Goal: Information Seeking & Learning: Learn about a topic

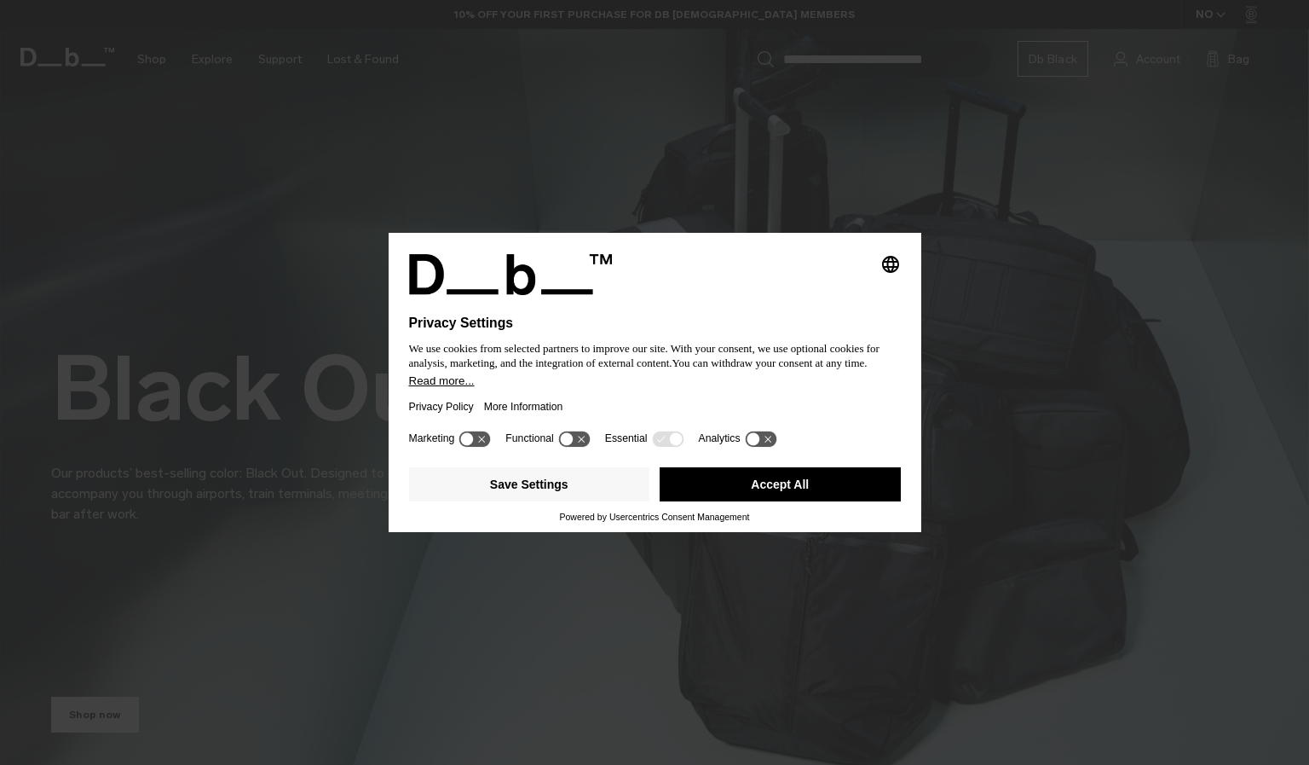
click at [759, 487] on button "Accept All" at bounding box center [780, 484] width 241 height 34
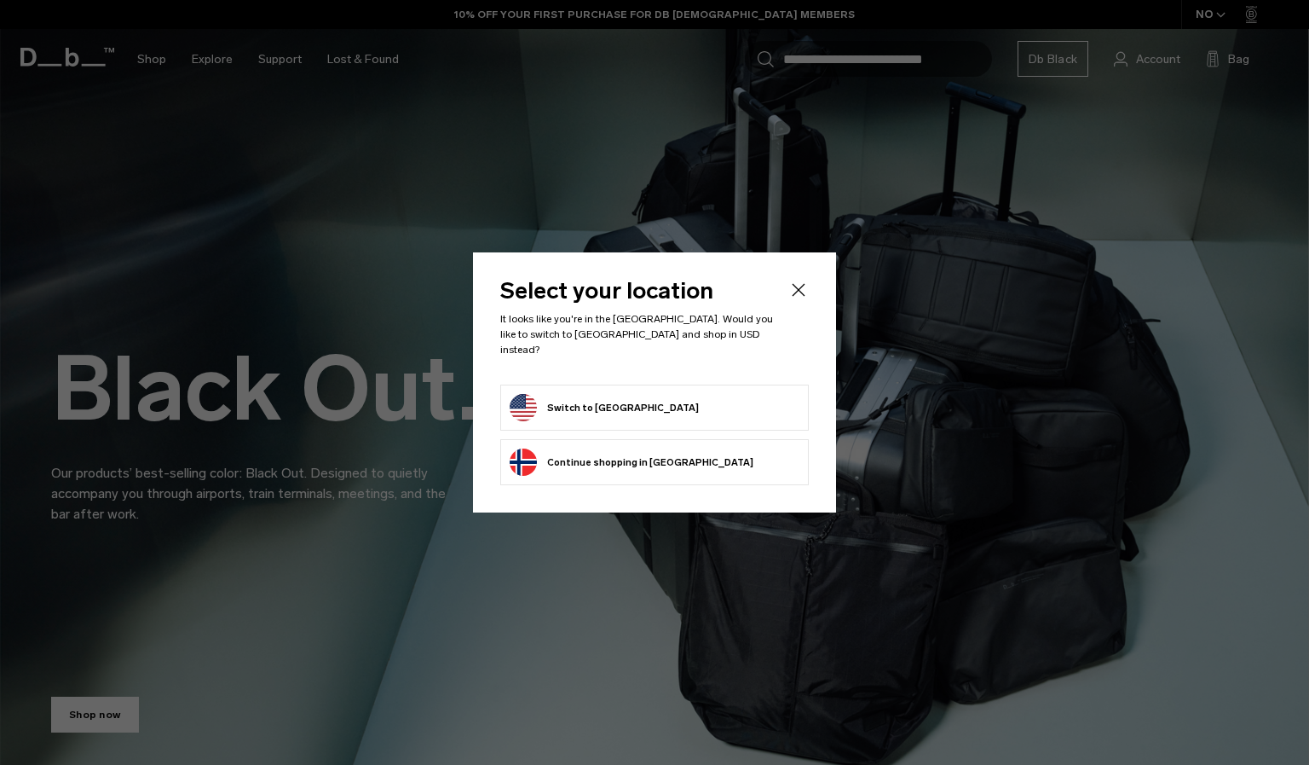
click at [646, 411] on button "Switch to United States" at bounding box center [604, 407] width 189 height 27
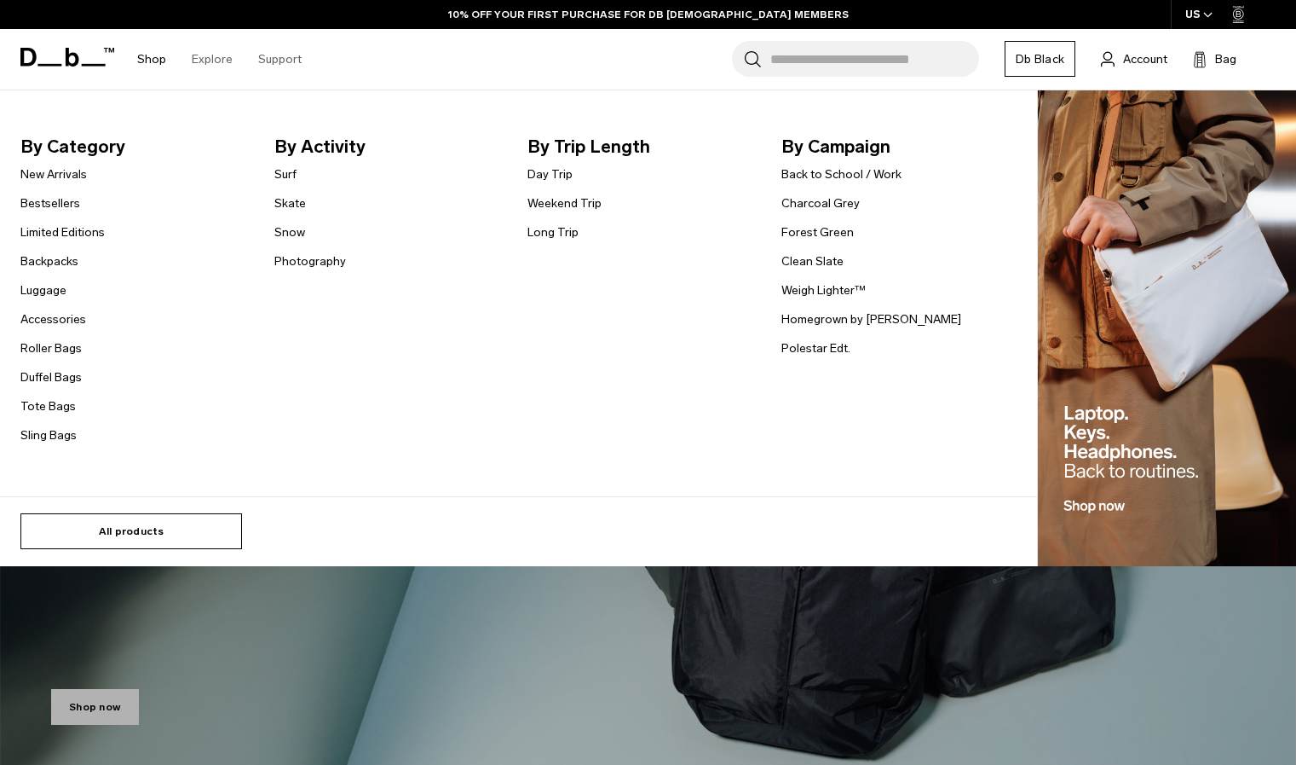
click at [102, 535] on link "All products" at bounding box center [131, 531] width 222 height 36
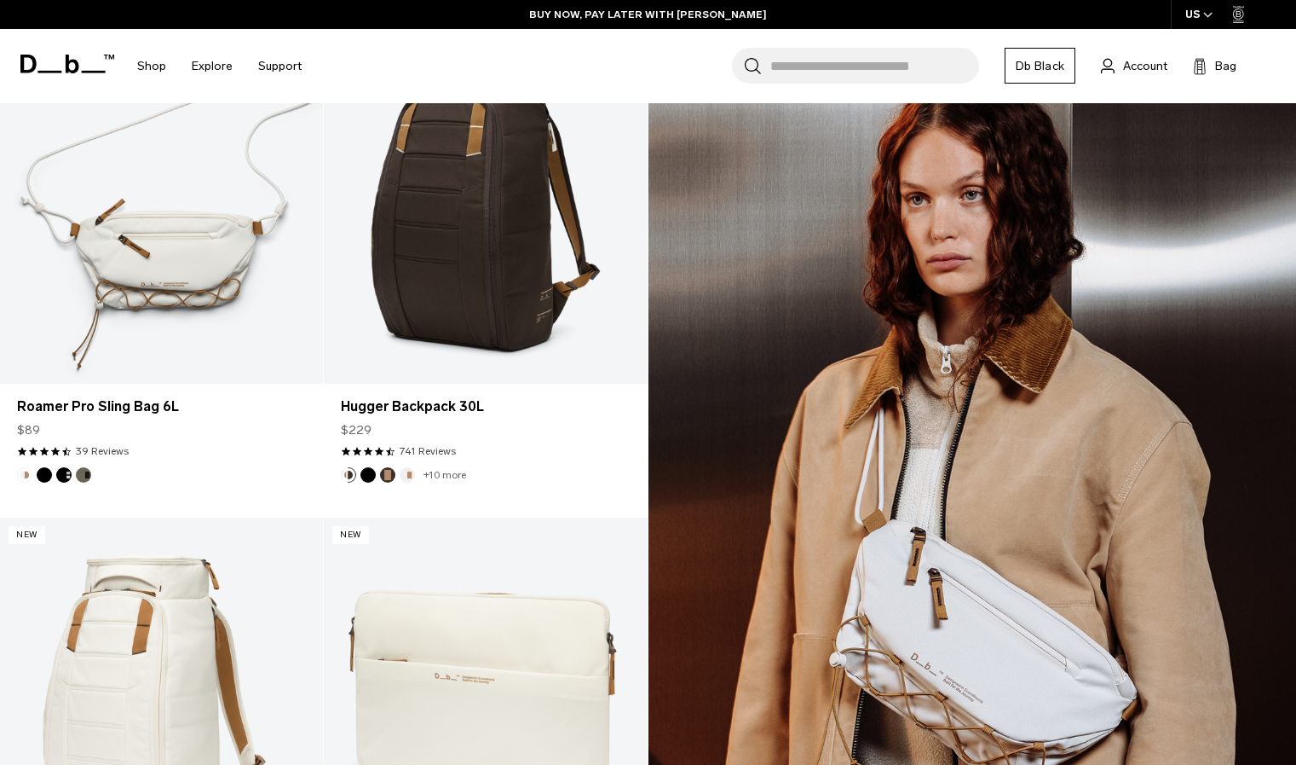
scroll to position [1893, 0]
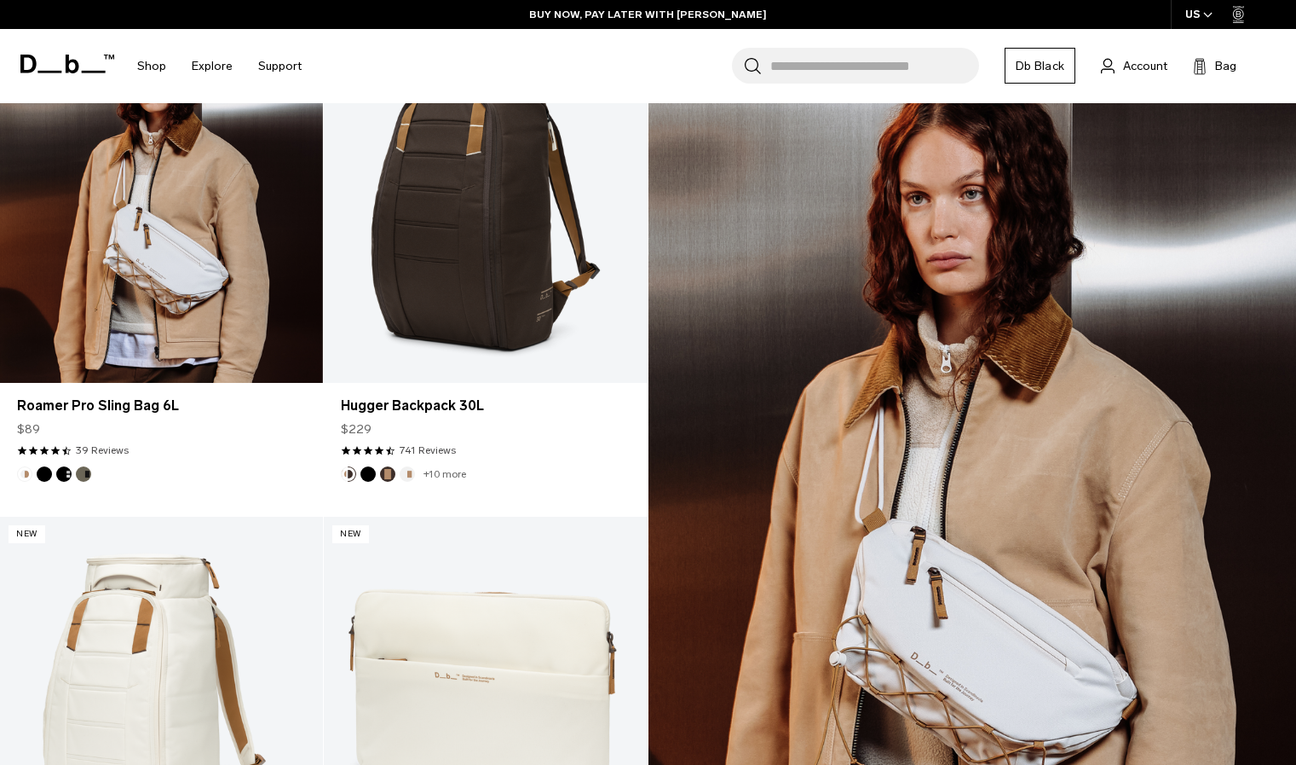
click at [48, 476] on button "Black Out" at bounding box center [44, 473] width 15 height 15
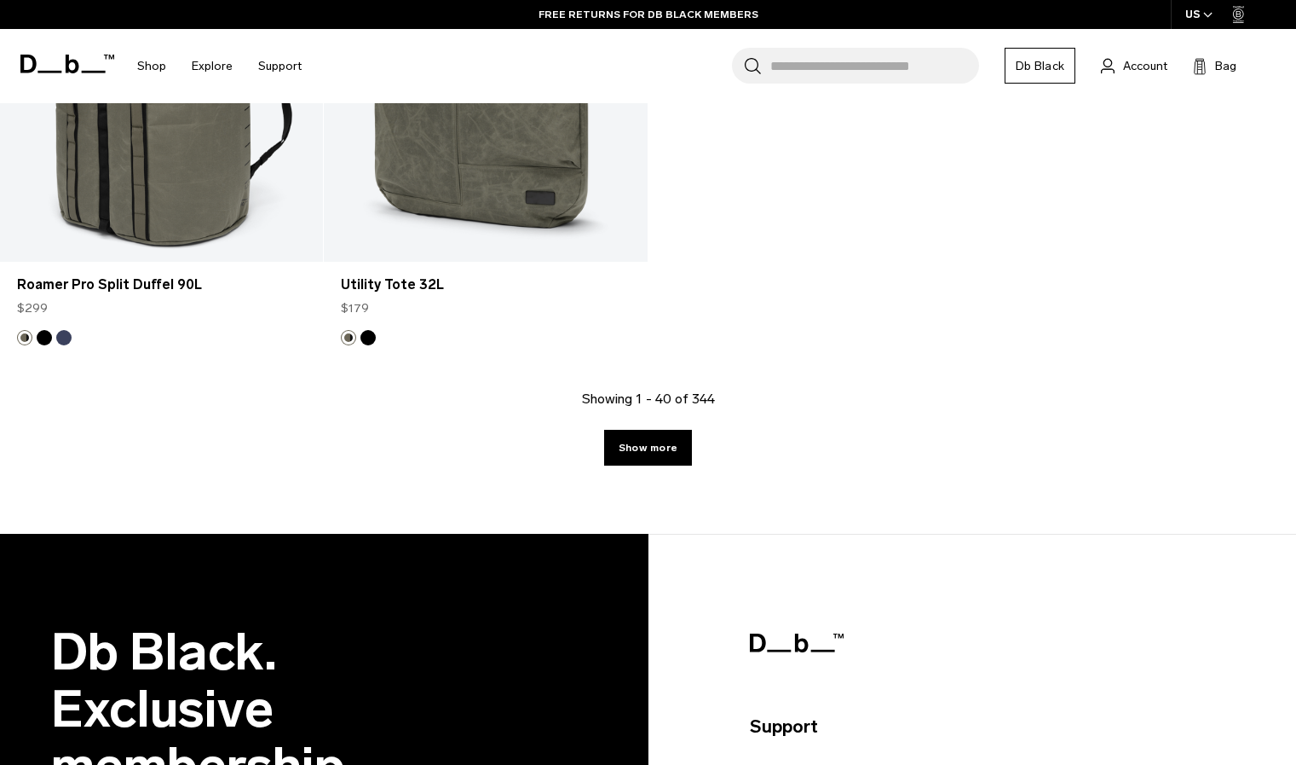
scroll to position [5951, 0]
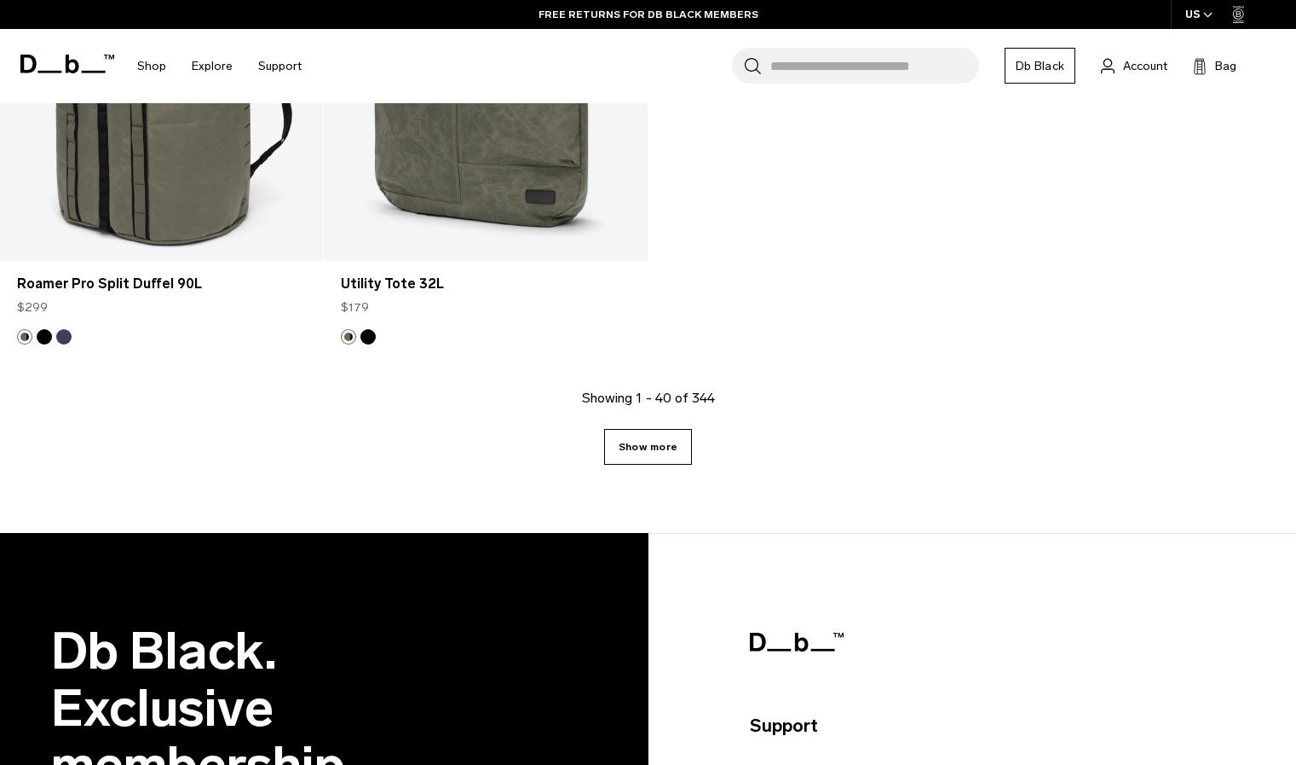
click at [664, 430] on link "Show more" at bounding box center [648, 447] width 88 height 36
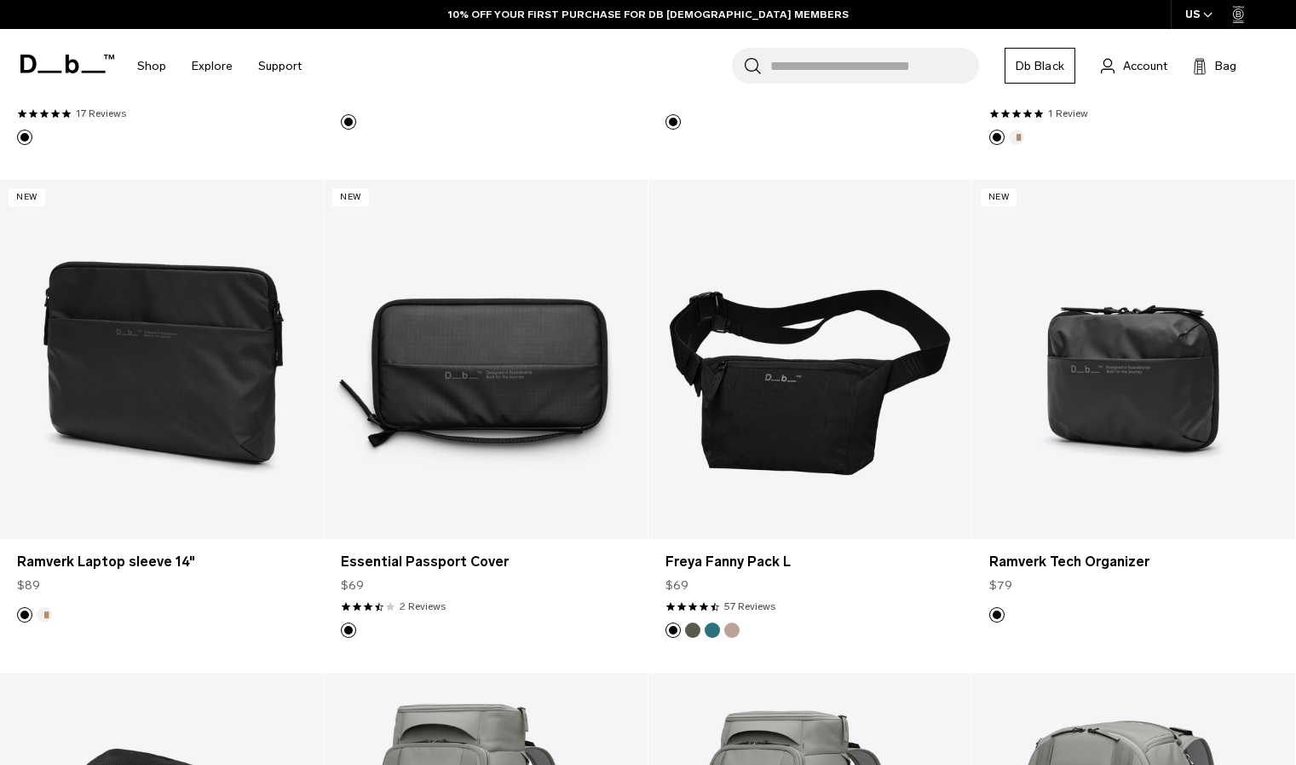
scroll to position [8745, 0]
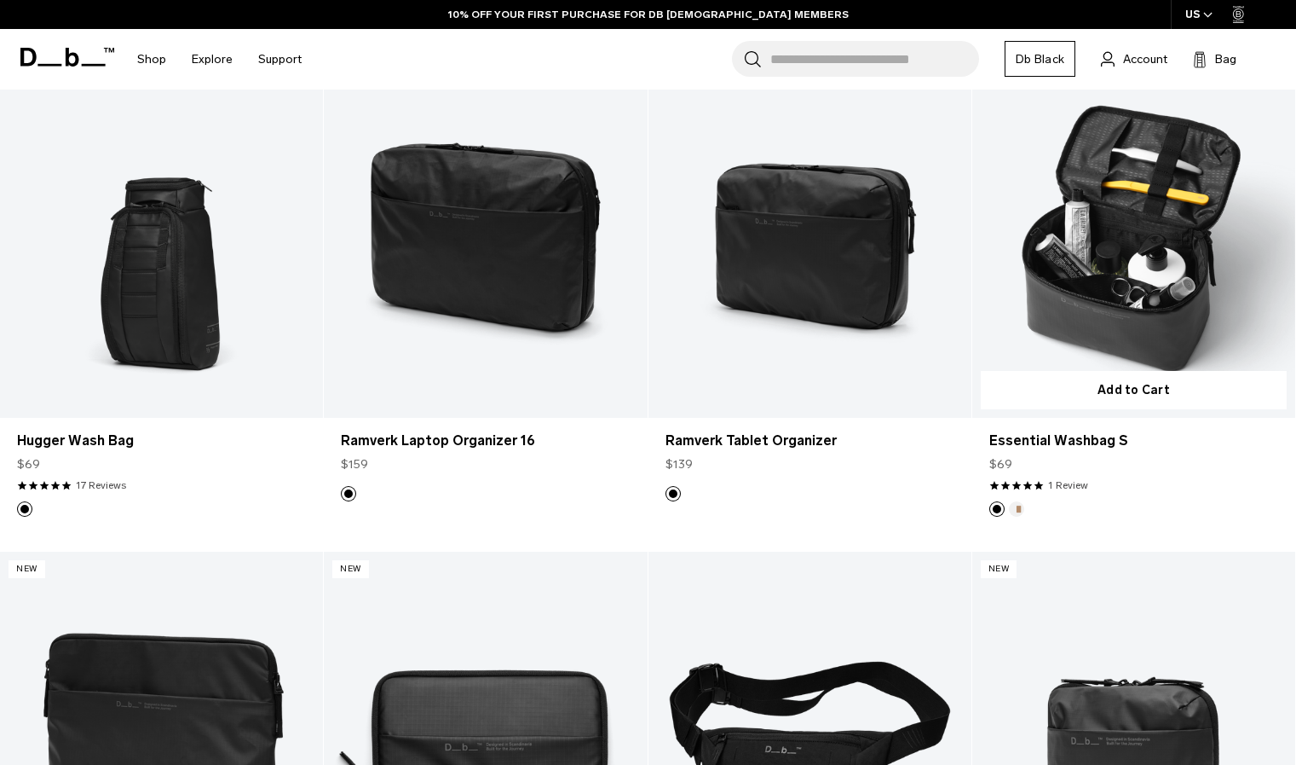
click at [1116, 224] on link "Essential Washbag S" at bounding box center [1134, 238] width 323 height 359
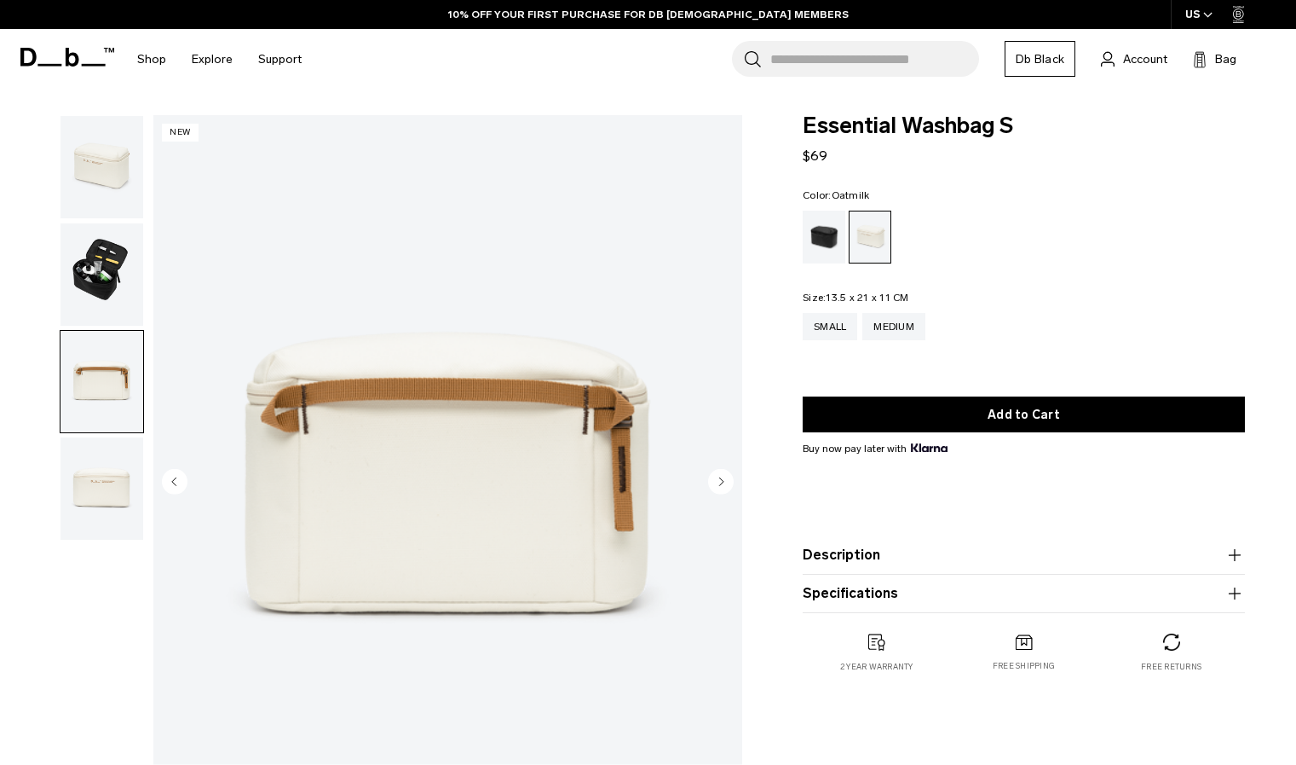
click at [91, 488] on img "button" at bounding box center [102, 488] width 83 height 102
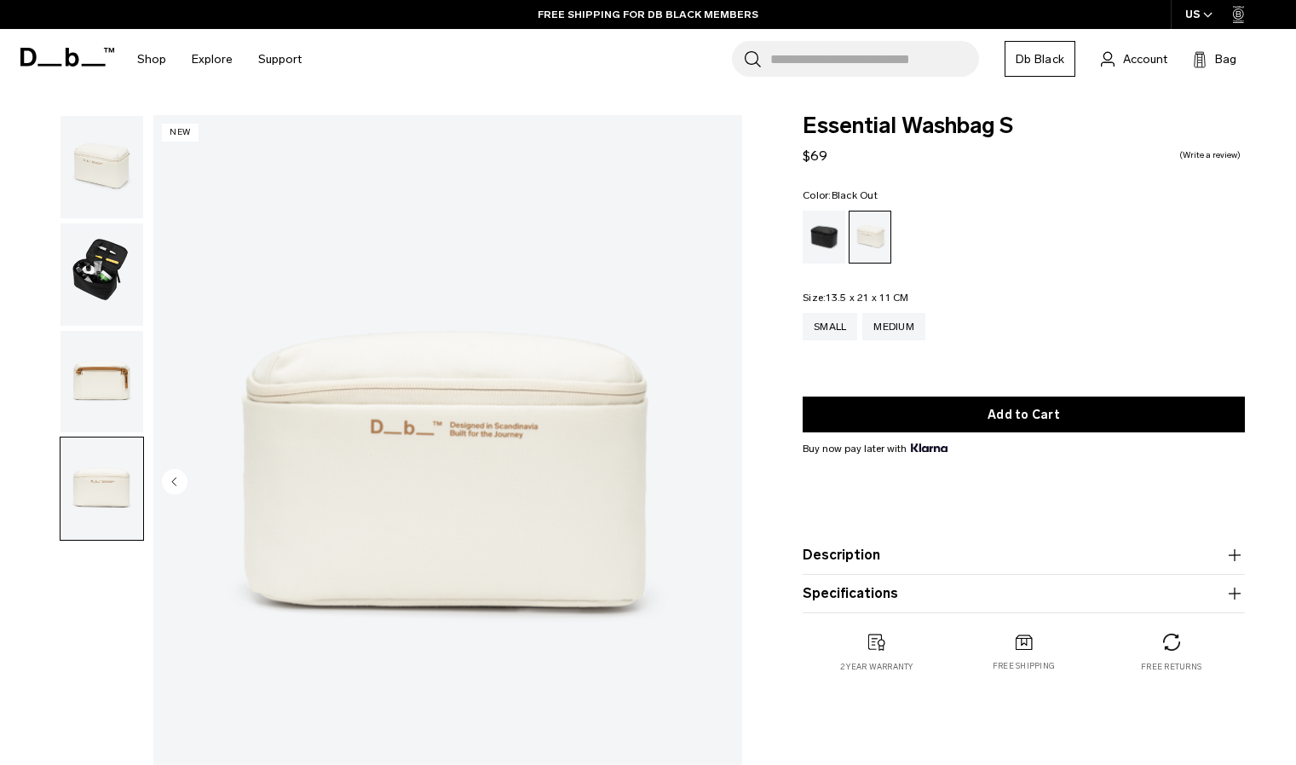
click at [833, 244] on div "Black Out" at bounding box center [824, 237] width 43 height 53
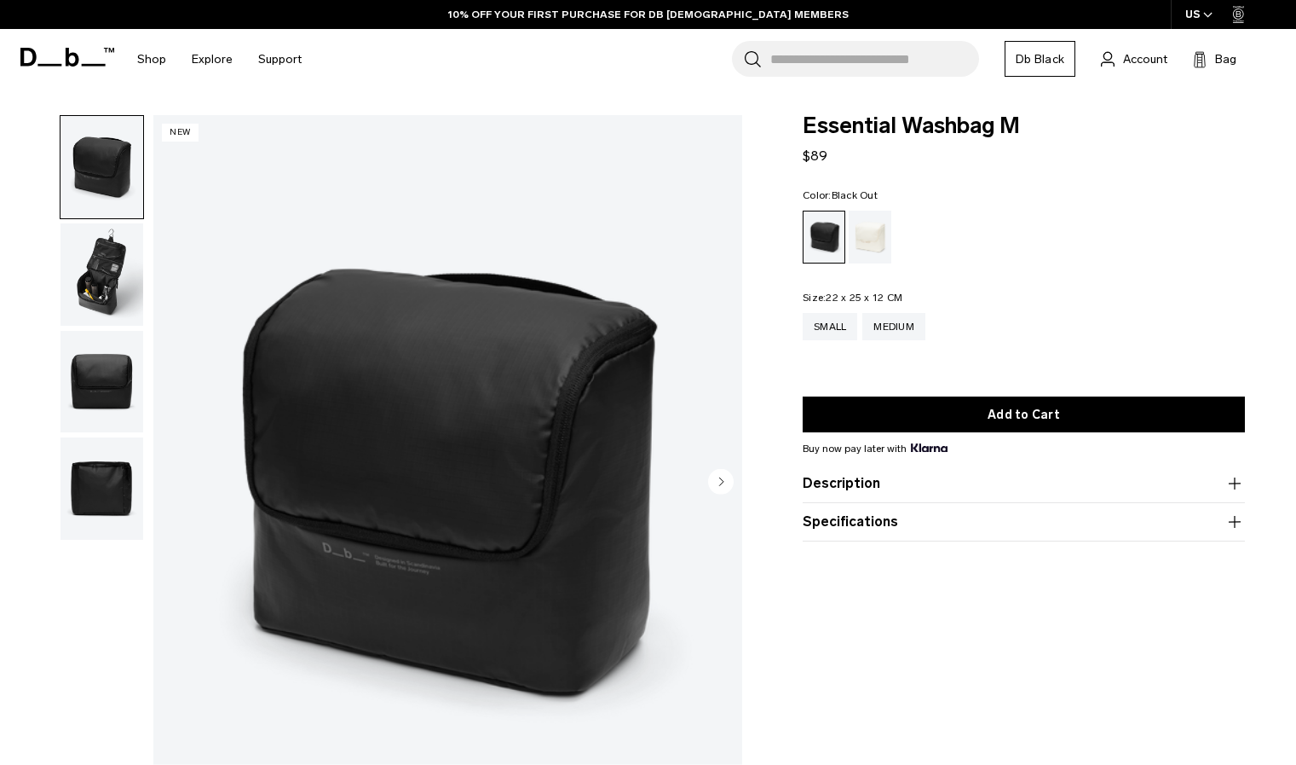
click at [109, 290] on img "button" at bounding box center [102, 274] width 83 height 102
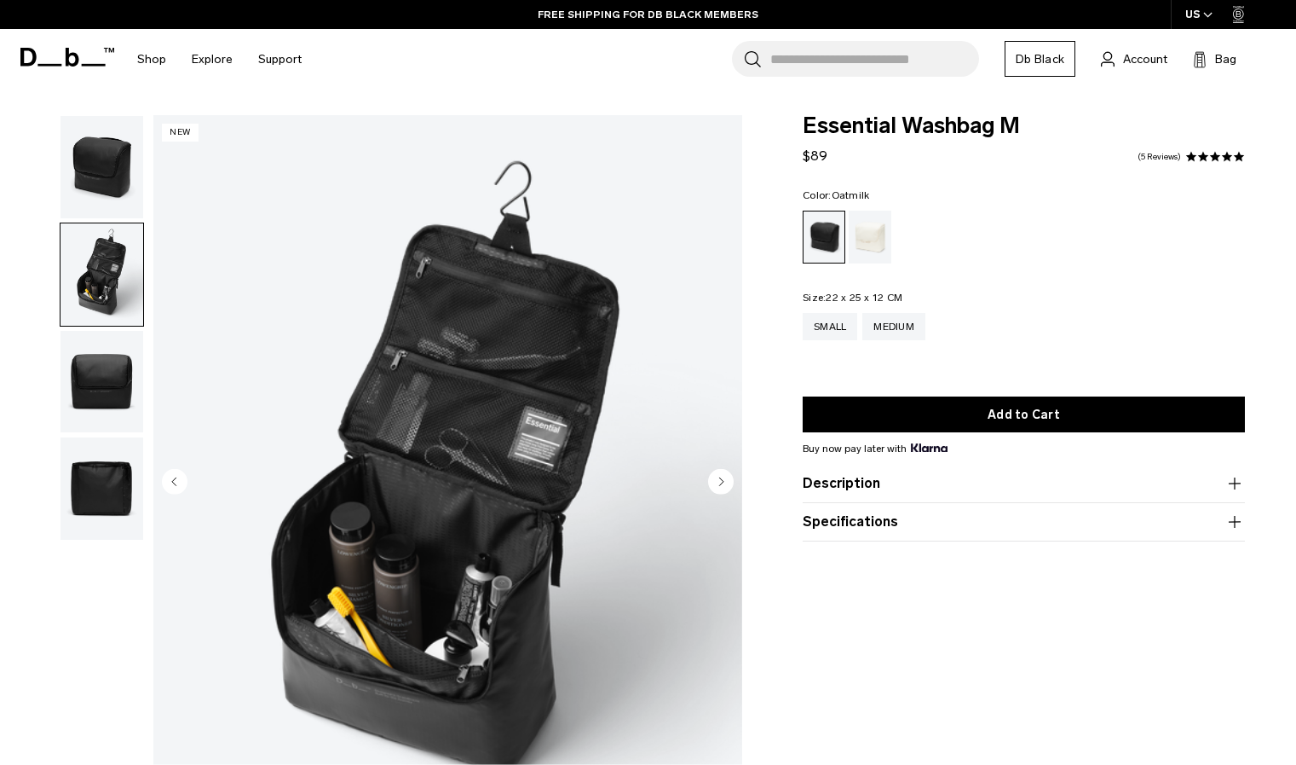
click at [861, 242] on div "Oatmilk" at bounding box center [870, 237] width 43 height 53
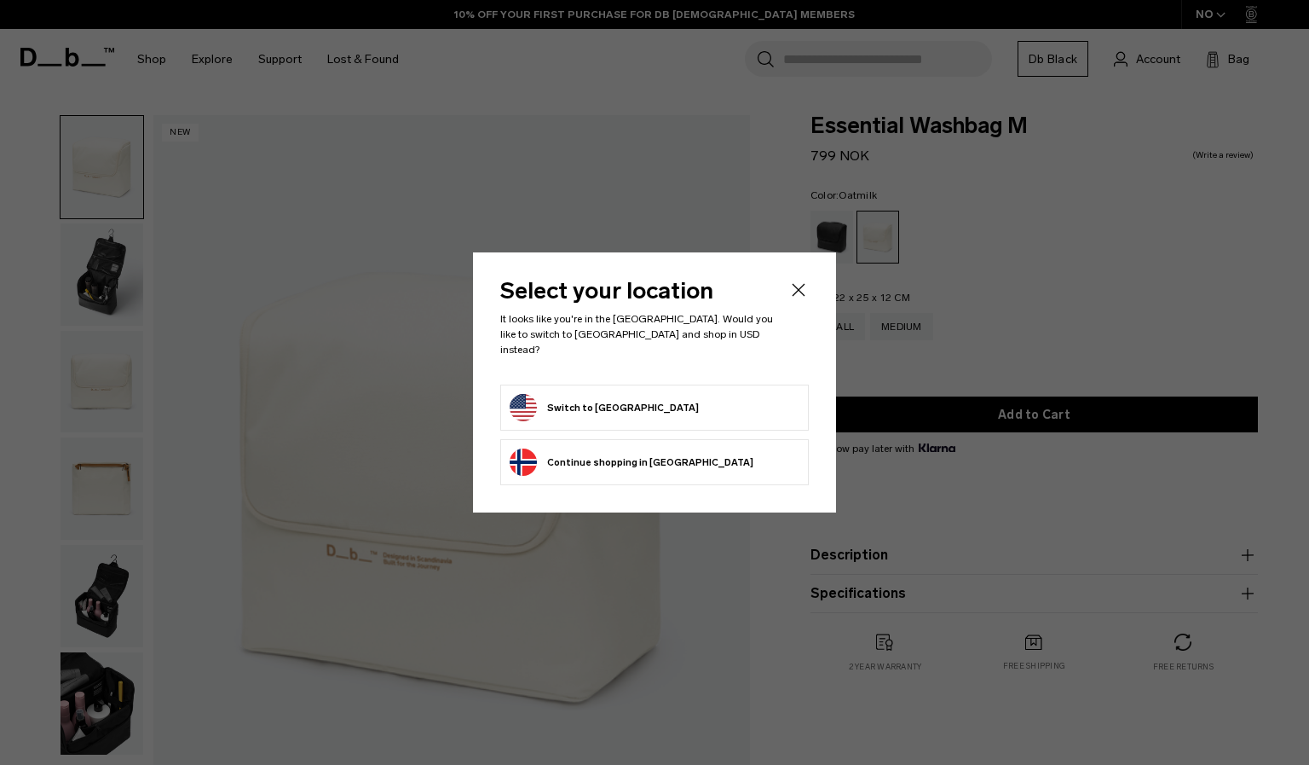
click at [602, 396] on button "Switch to United States" at bounding box center [604, 407] width 189 height 27
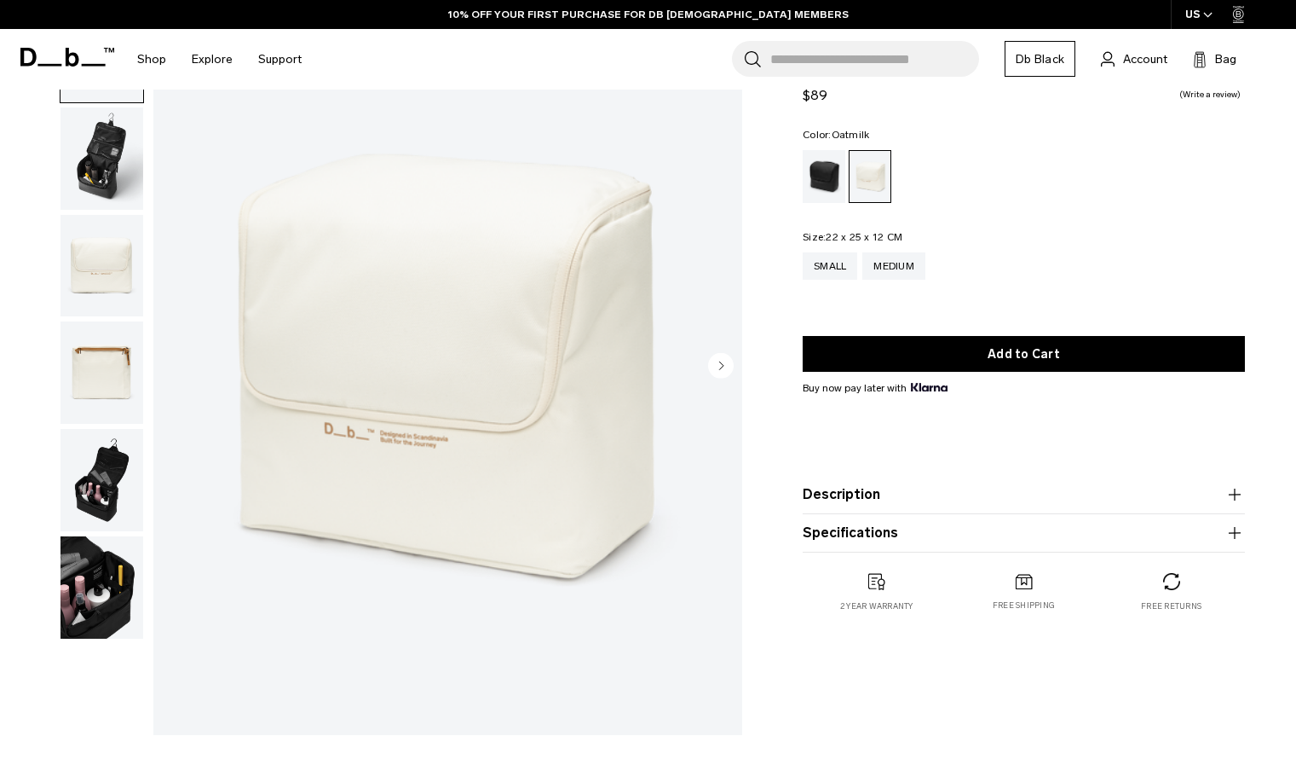
scroll to position [117, 0]
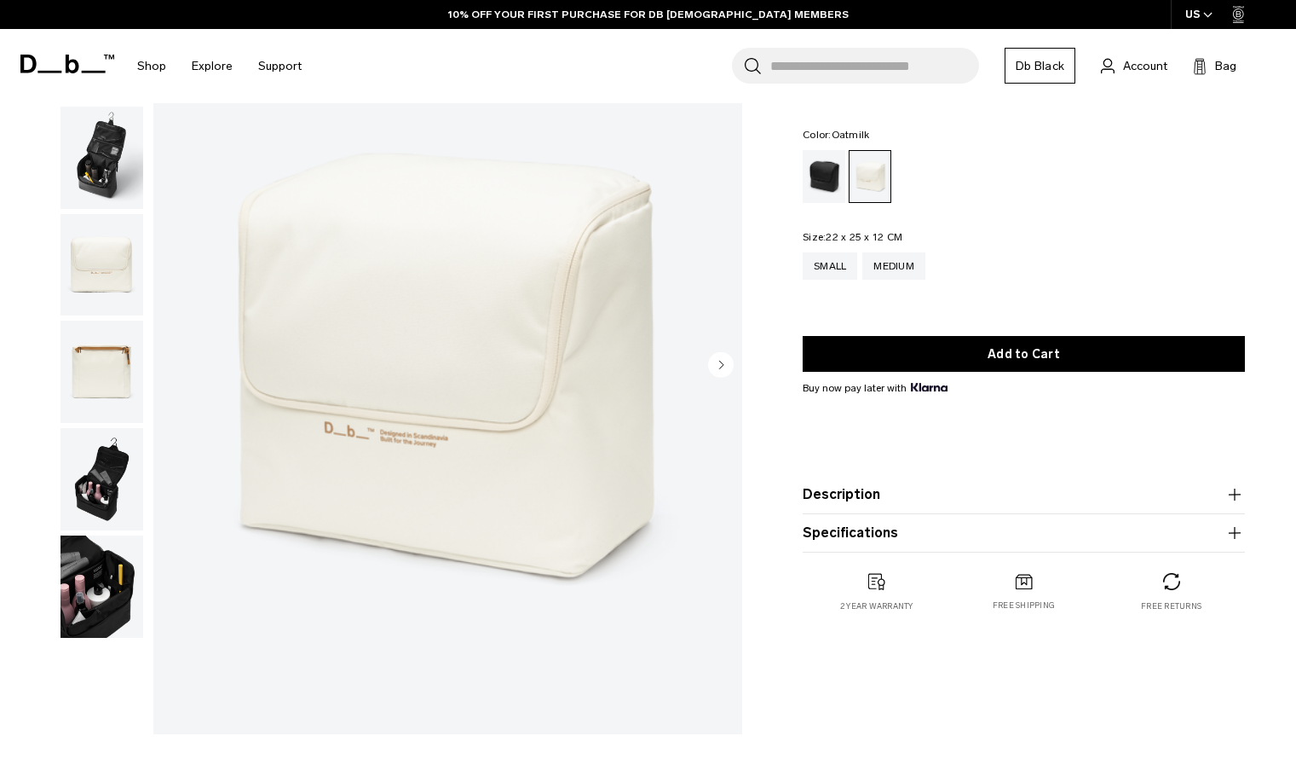
click at [90, 596] on img "button" at bounding box center [102, 586] width 83 height 102
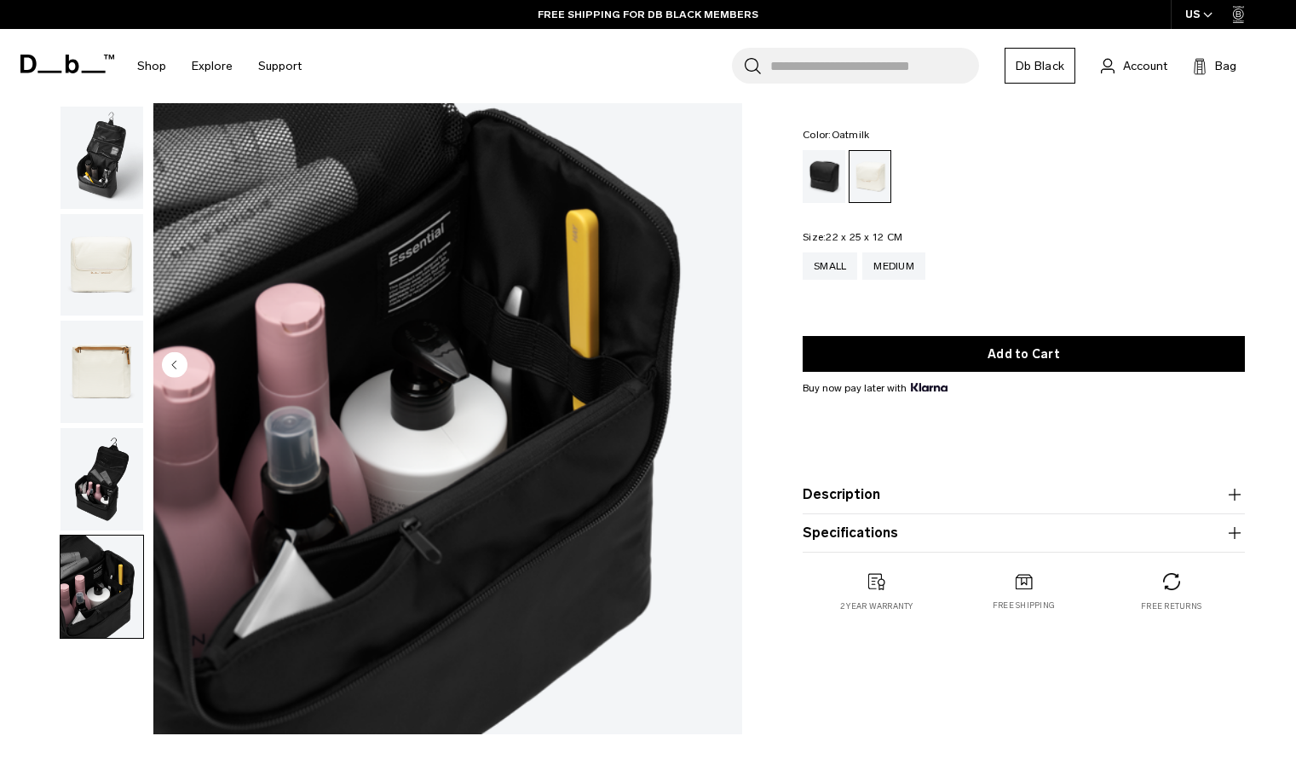
click at [104, 466] on img "button" at bounding box center [102, 479] width 83 height 102
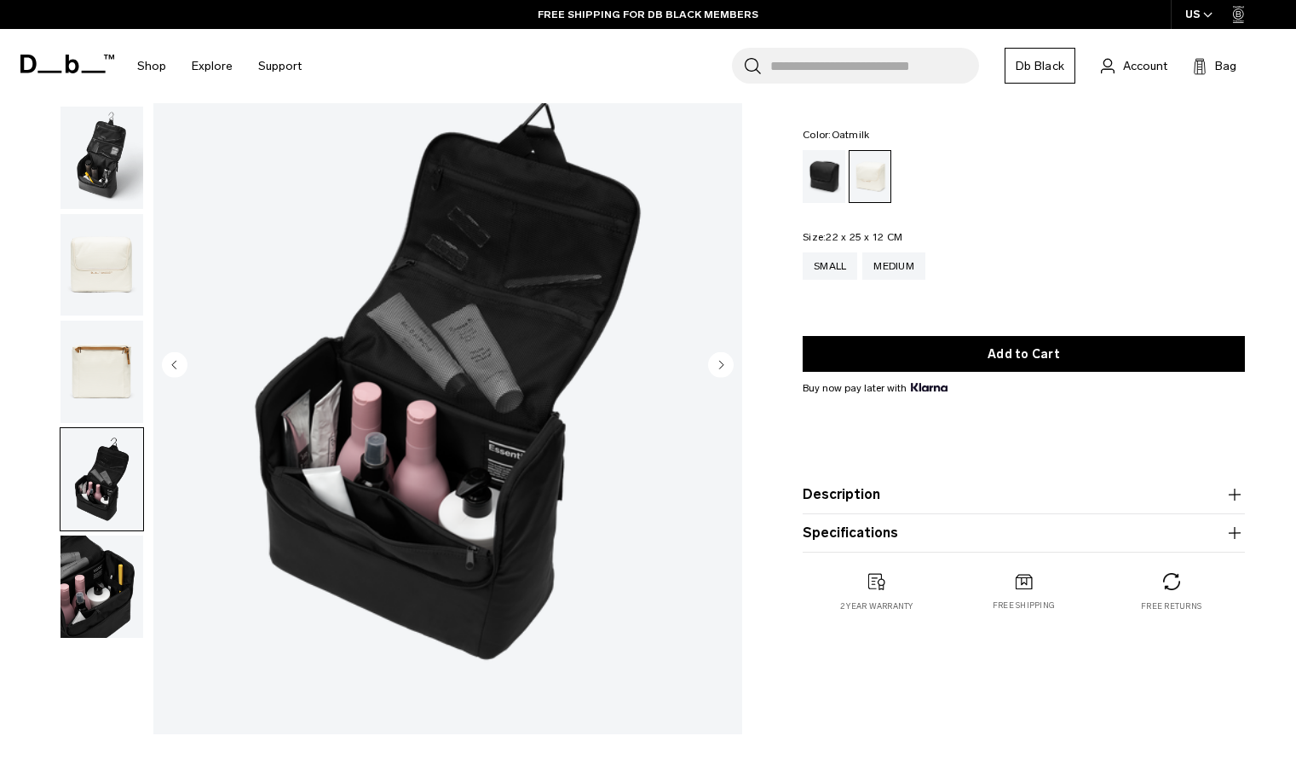
scroll to position [0, 0]
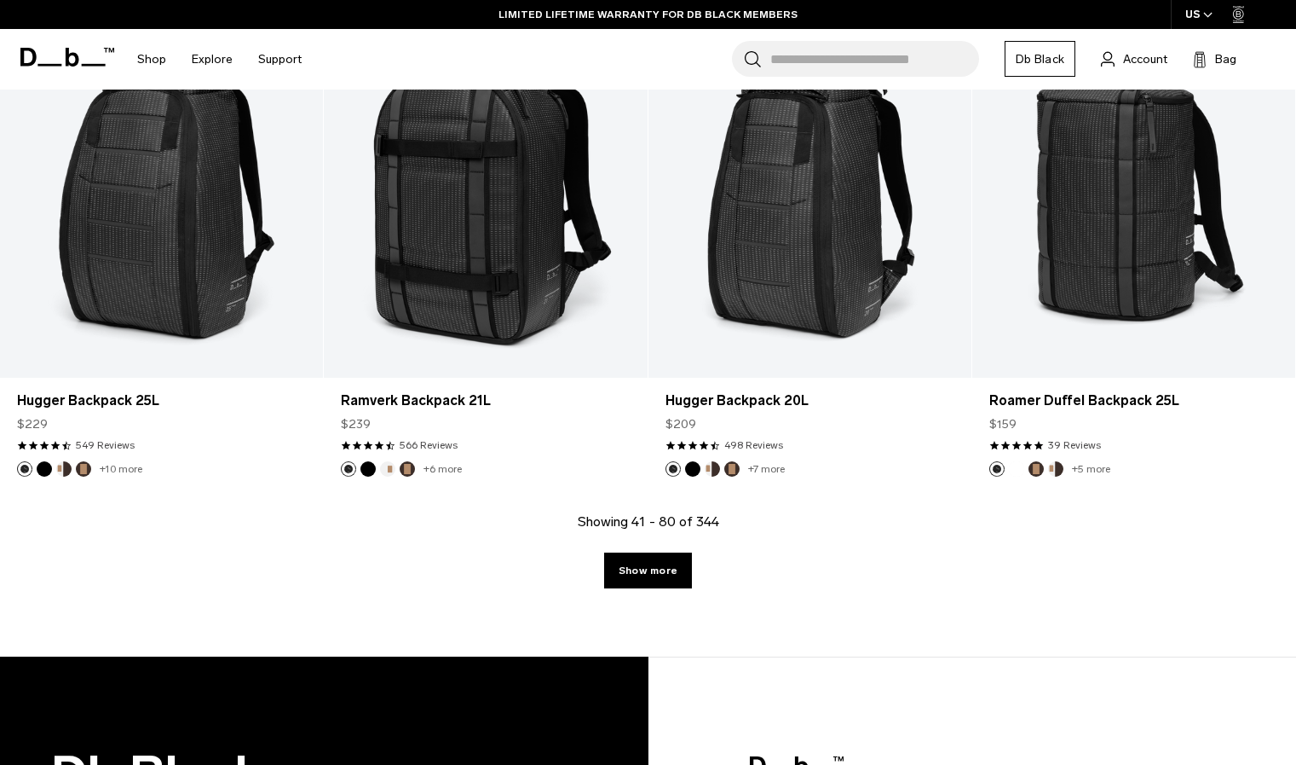
scroll to position [4964, 0]
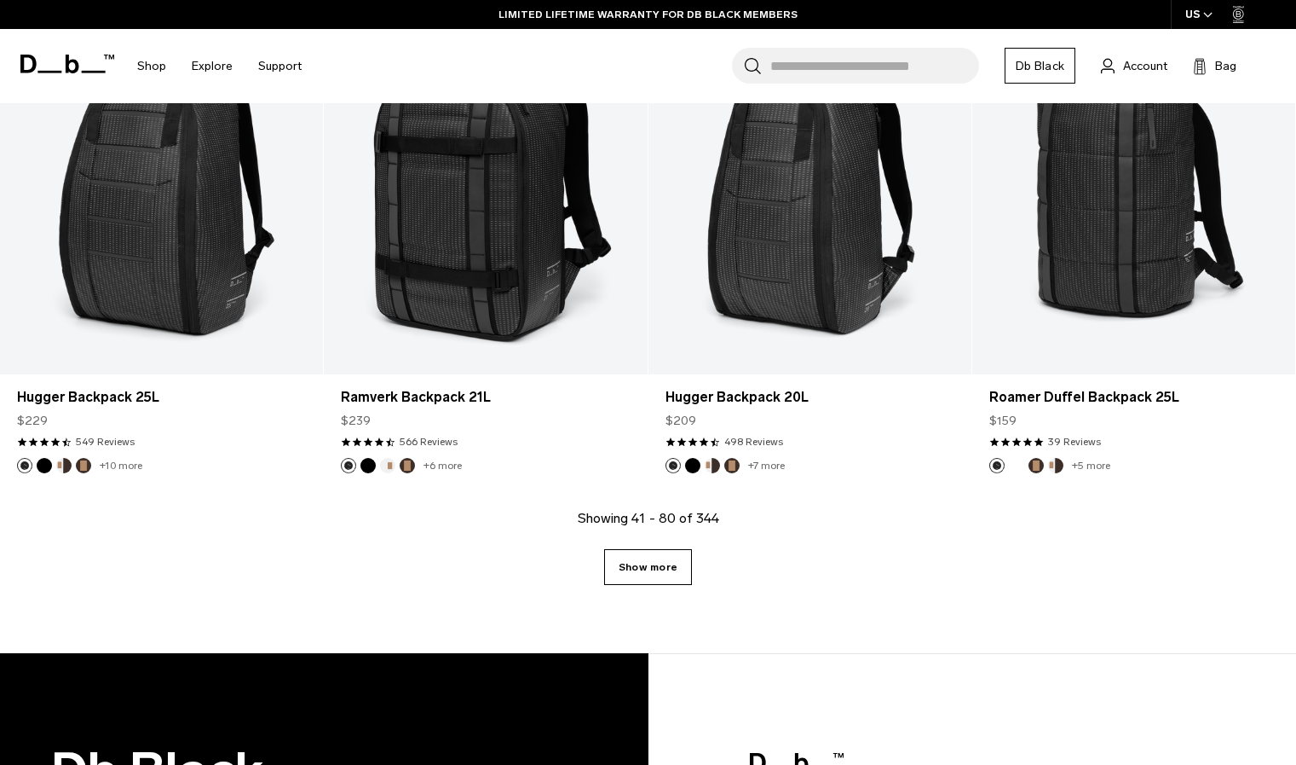
click at [625, 578] on link "Show more" at bounding box center [648, 567] width 88 height 36
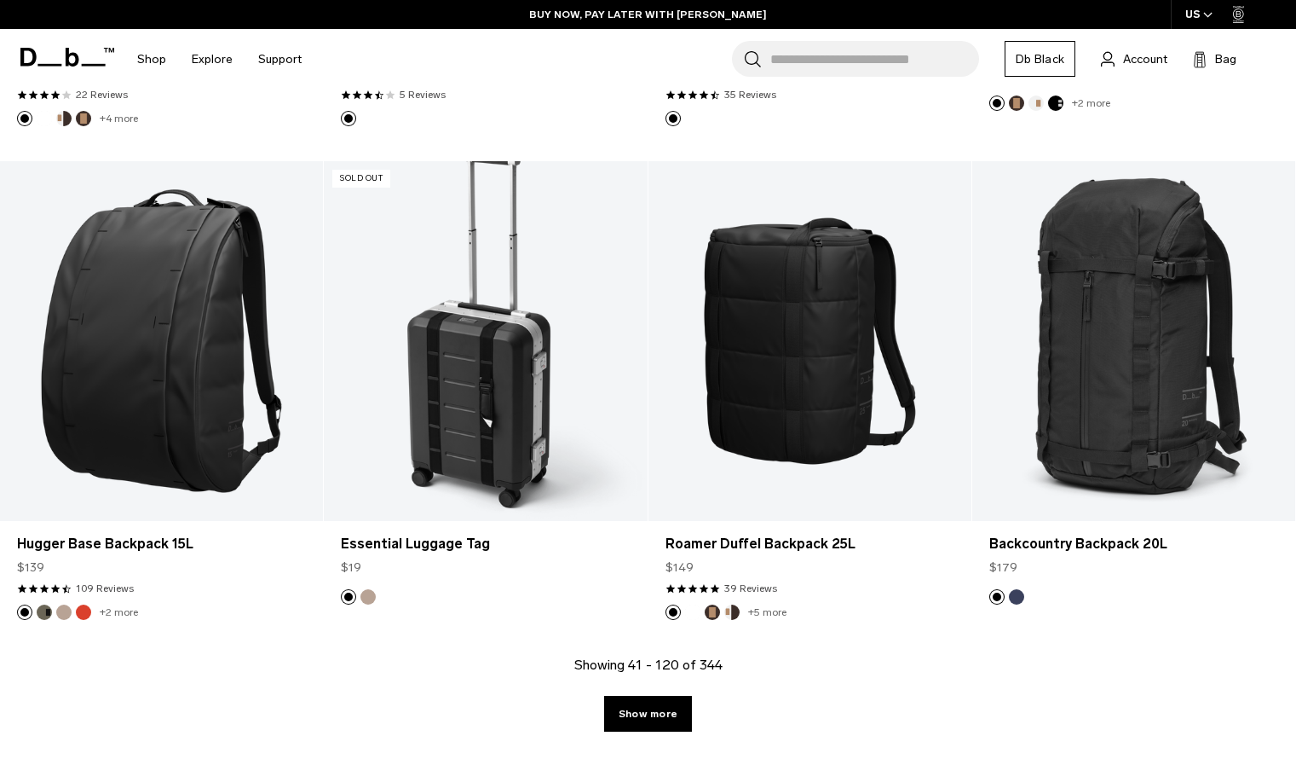
scroll to position [9764, 0]
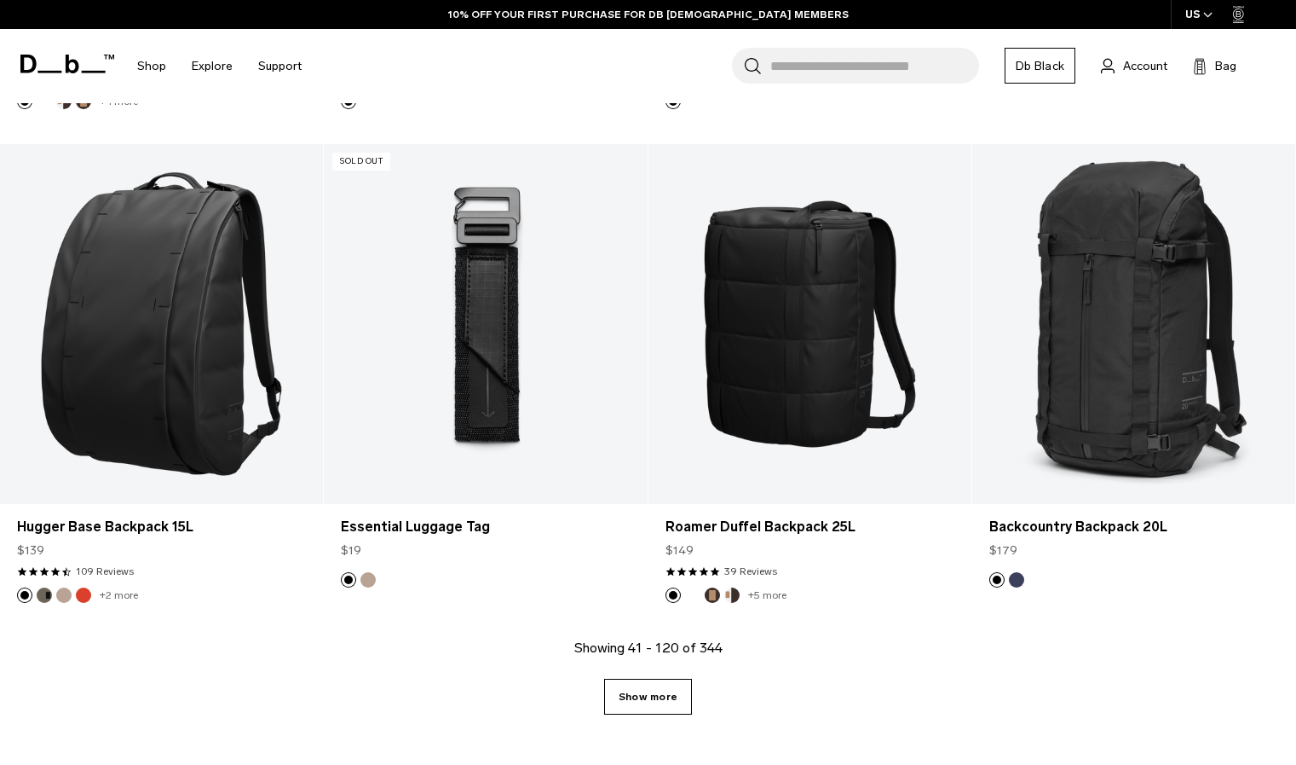
click at [629, 704] on link "Show more" at bounding box center [648, 697] width 88 height 36
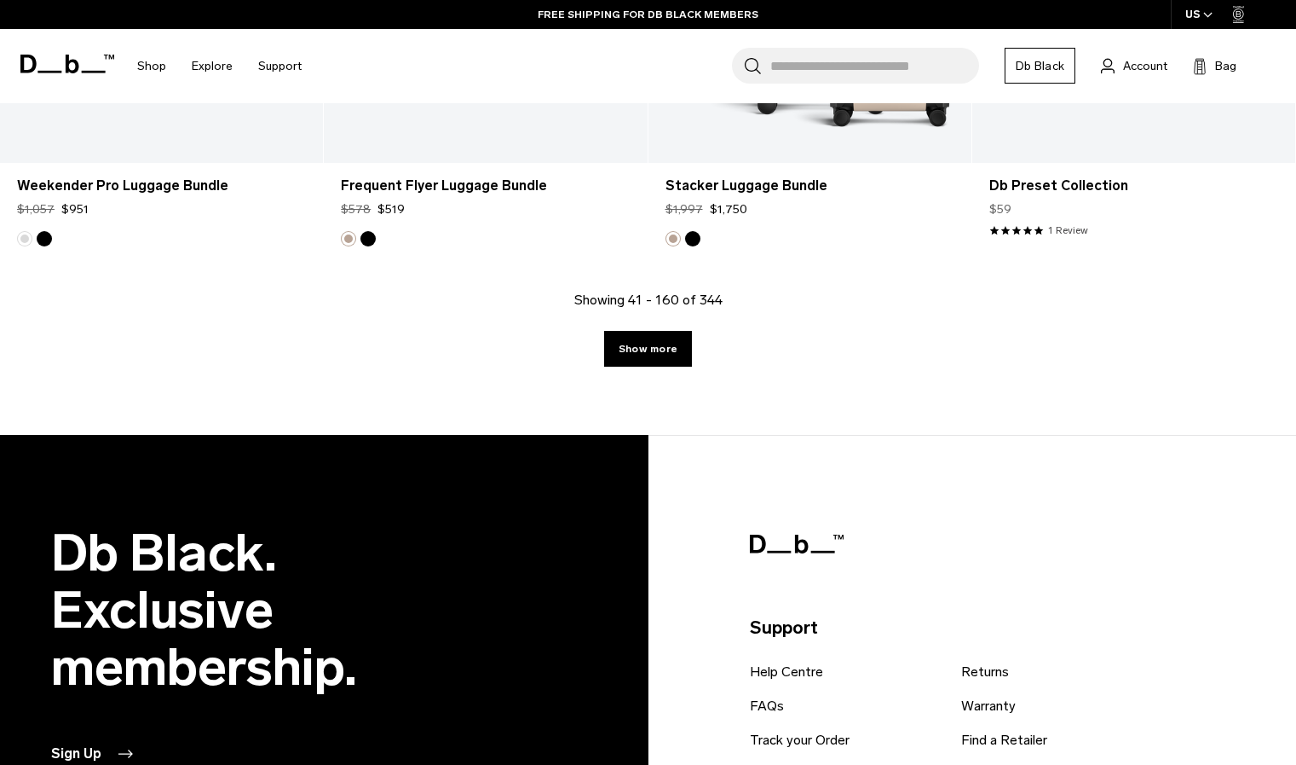
scroll to position [15068, 0]
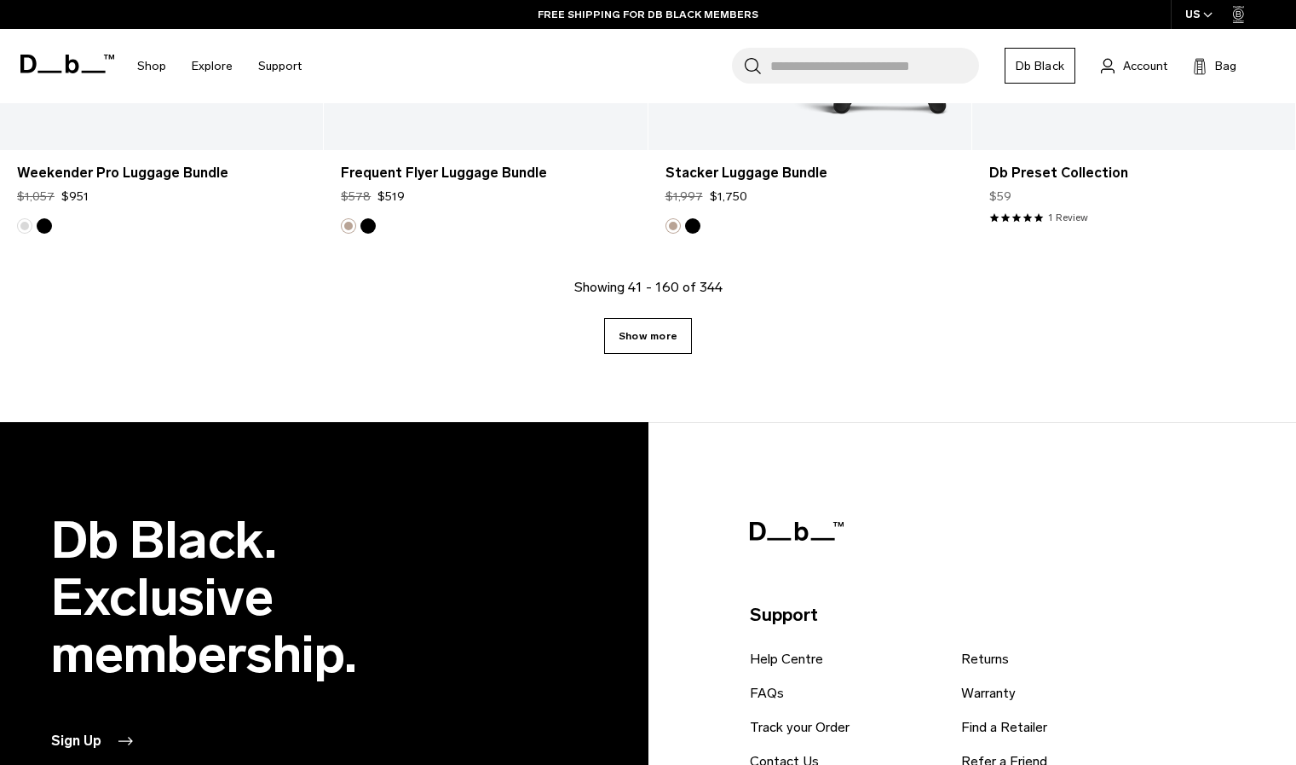
click at [642, 326] on link "Show more" at bounding box center [648, 336] width 88 height 36
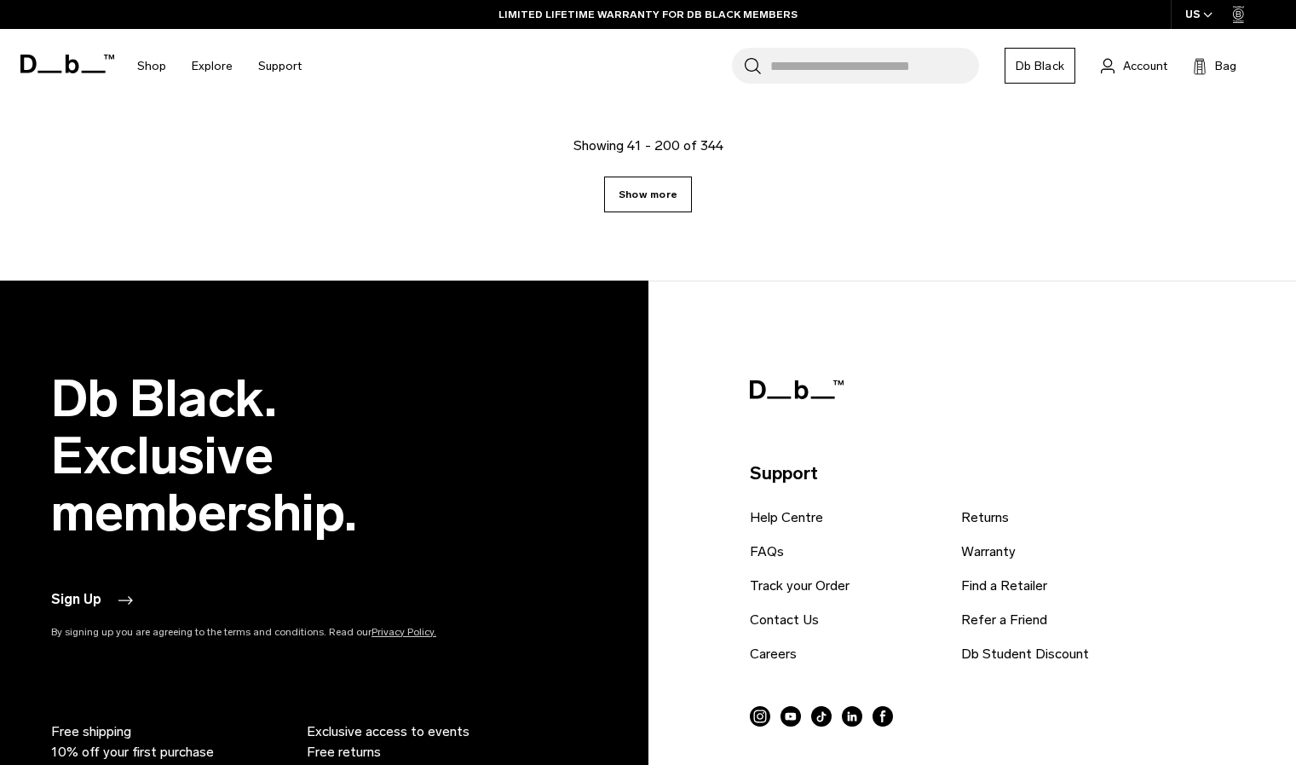
scroll to position [20134, 0]
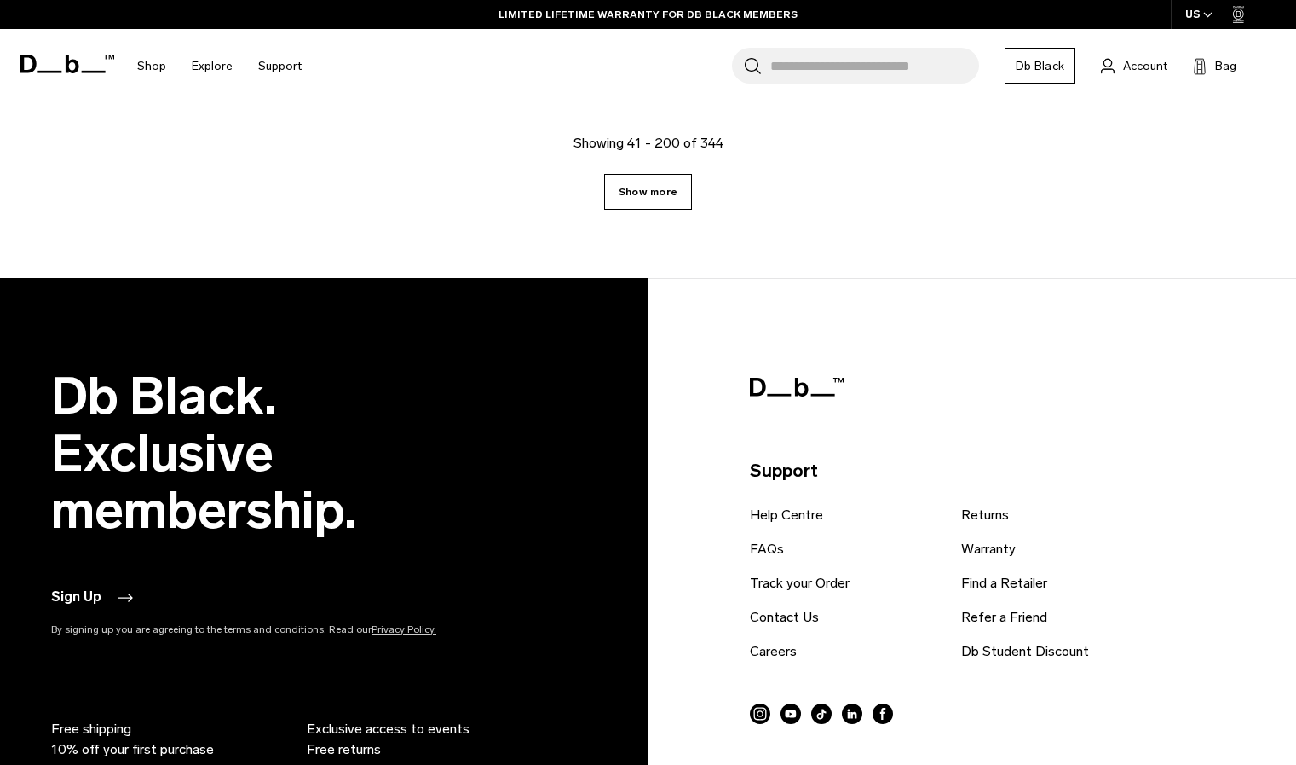
click at [648, 201] on link "Show more" at bounding box center [648, 192] width 88 height 36
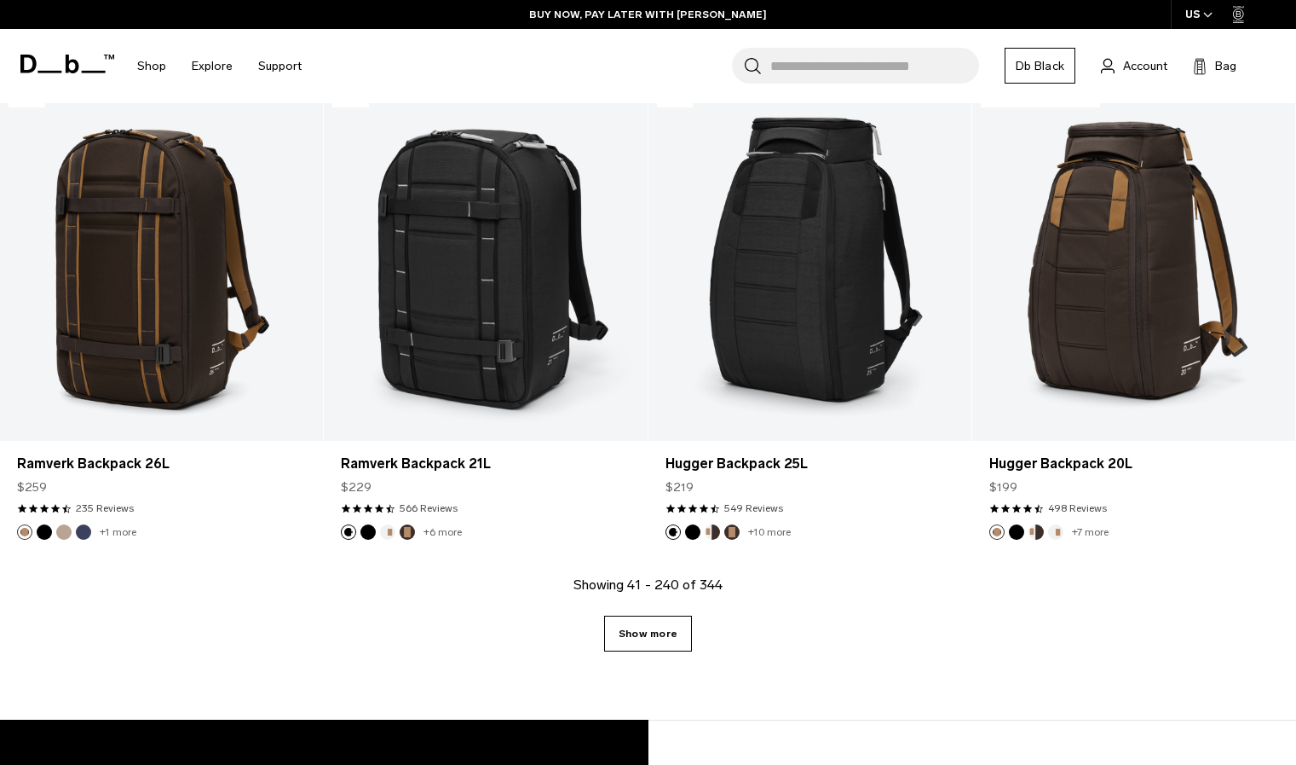
scroll to position [24632, 0]
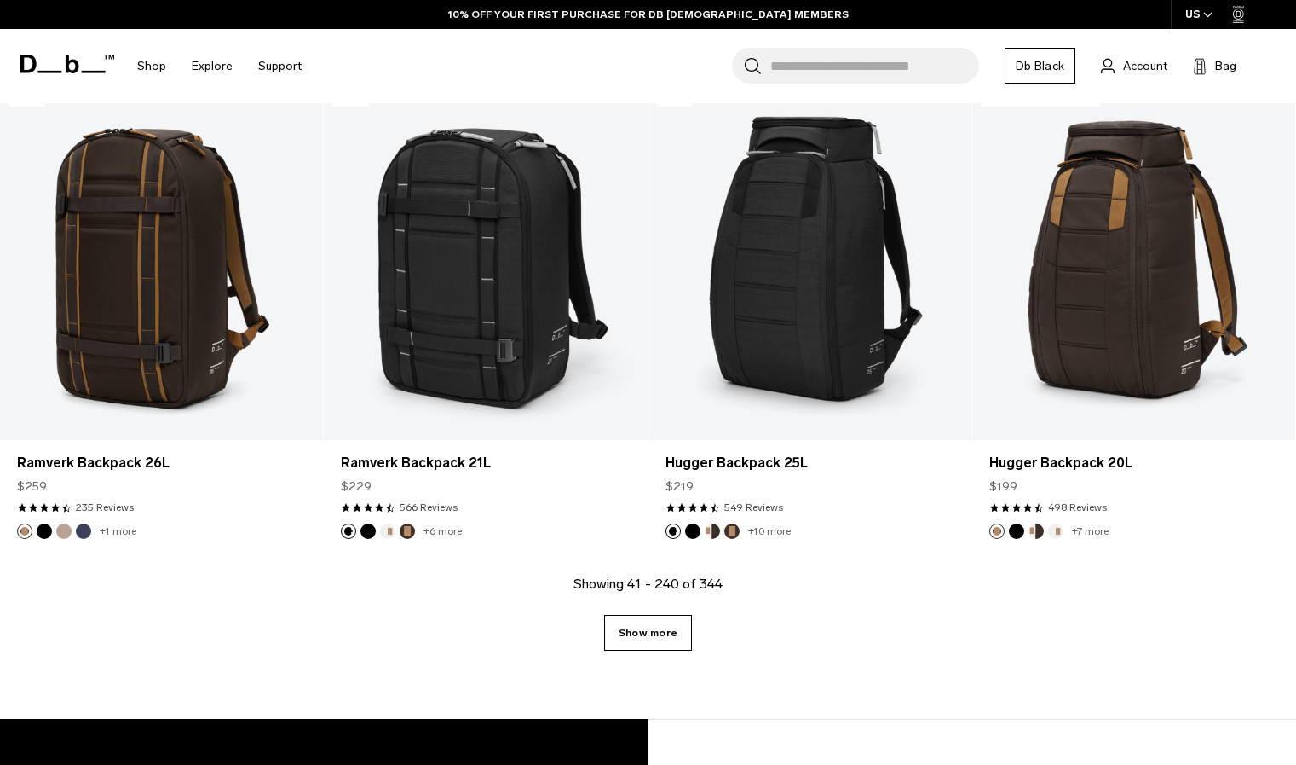
click at [660, 637] on link "Show more" at bounding box center [648, 633] width 88 height 36
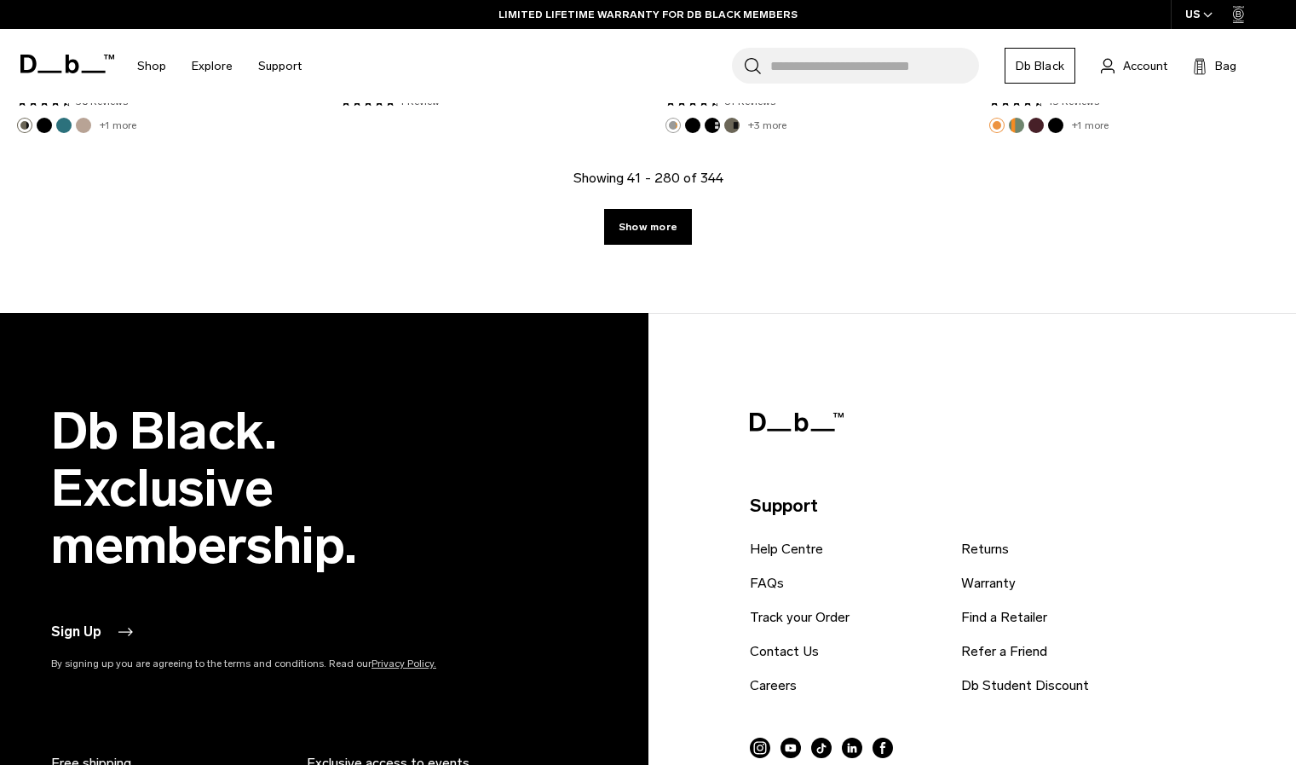
scroll to position [29969, 0]
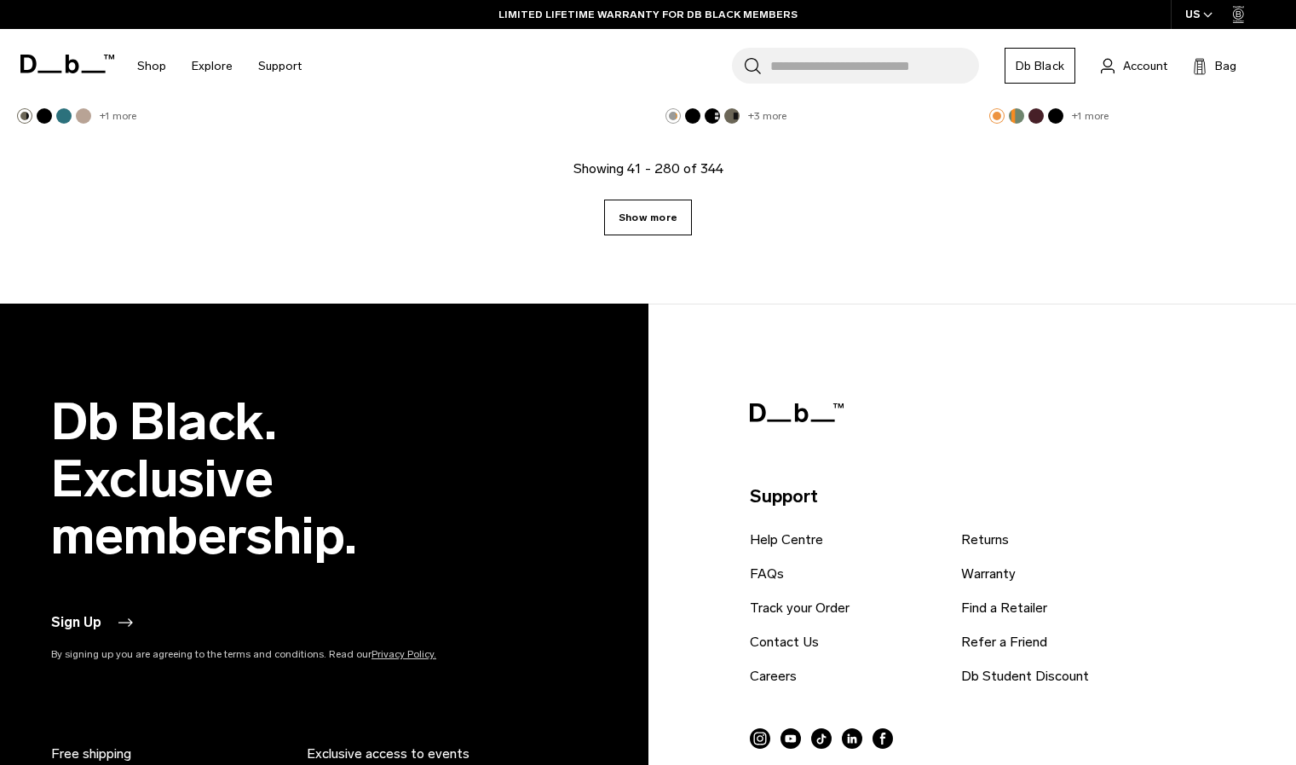
click at [655, 213] on link "Show more" at bounding box center [648, 217] width 88 height 36
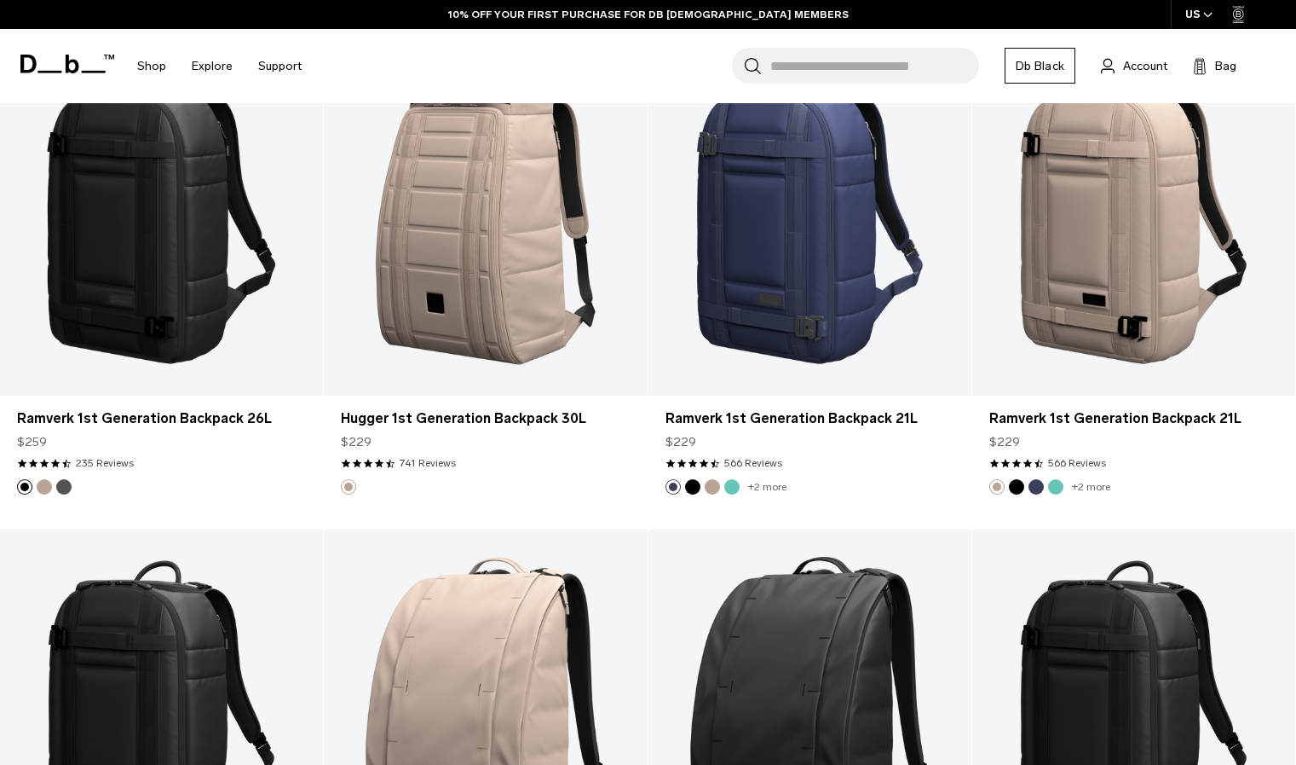
scroll to position [34106, 0]
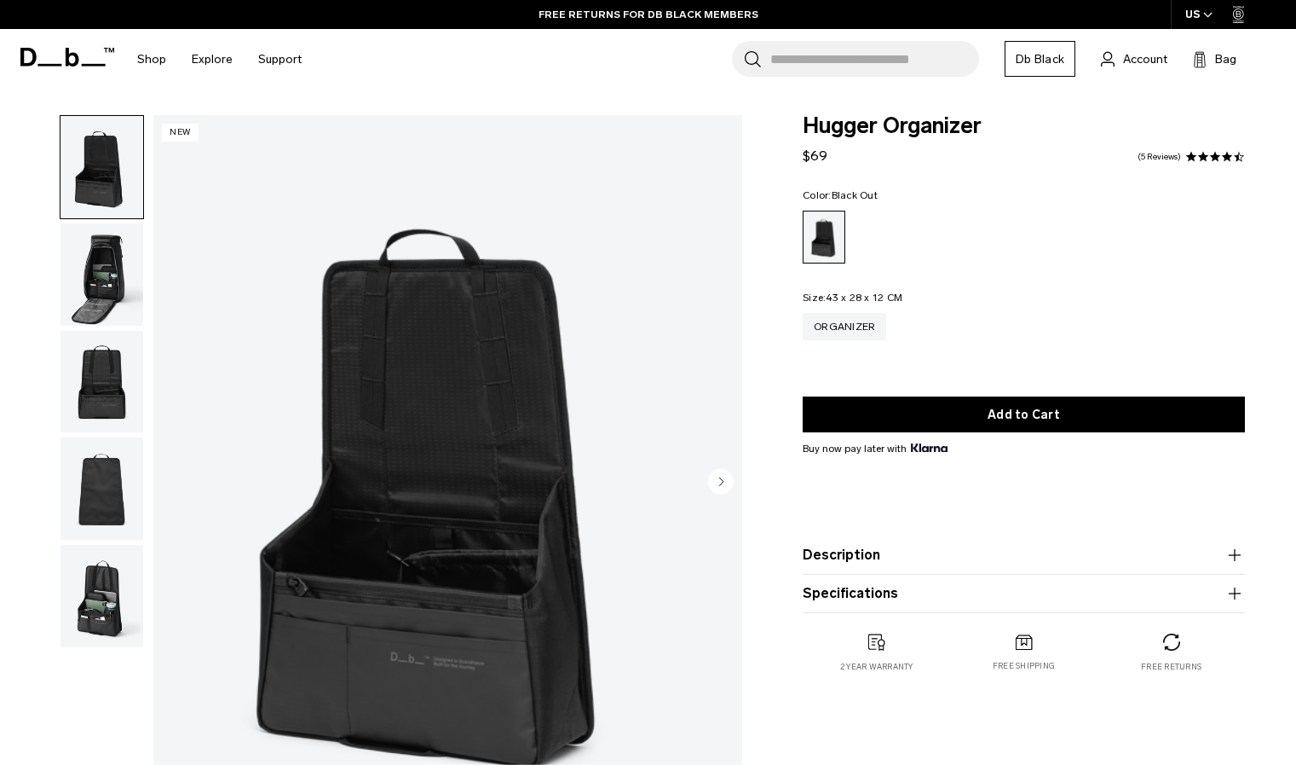
click at [102, 294] on img "button" at bounding box center [102, 274] width 83 height 102
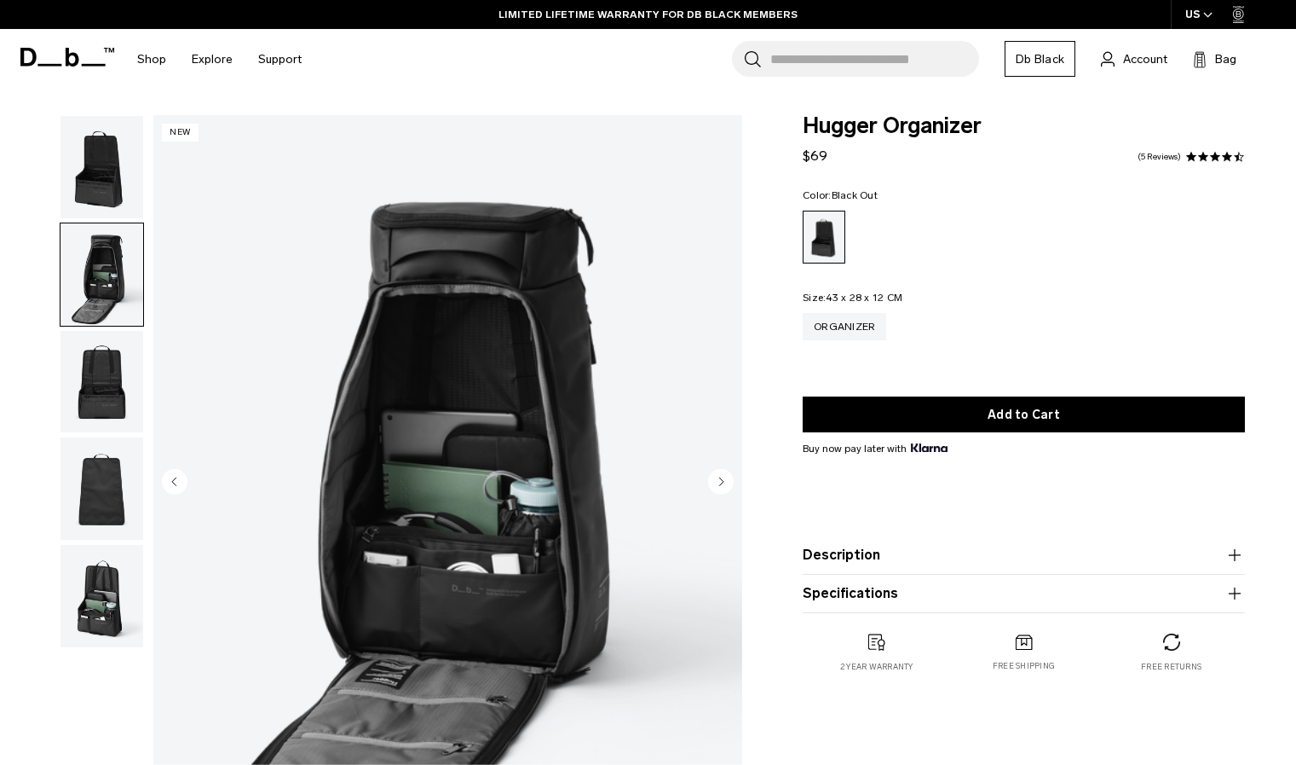
click at [100, 375] on img "button" at bounding box center [102, 382] width 83 height 102
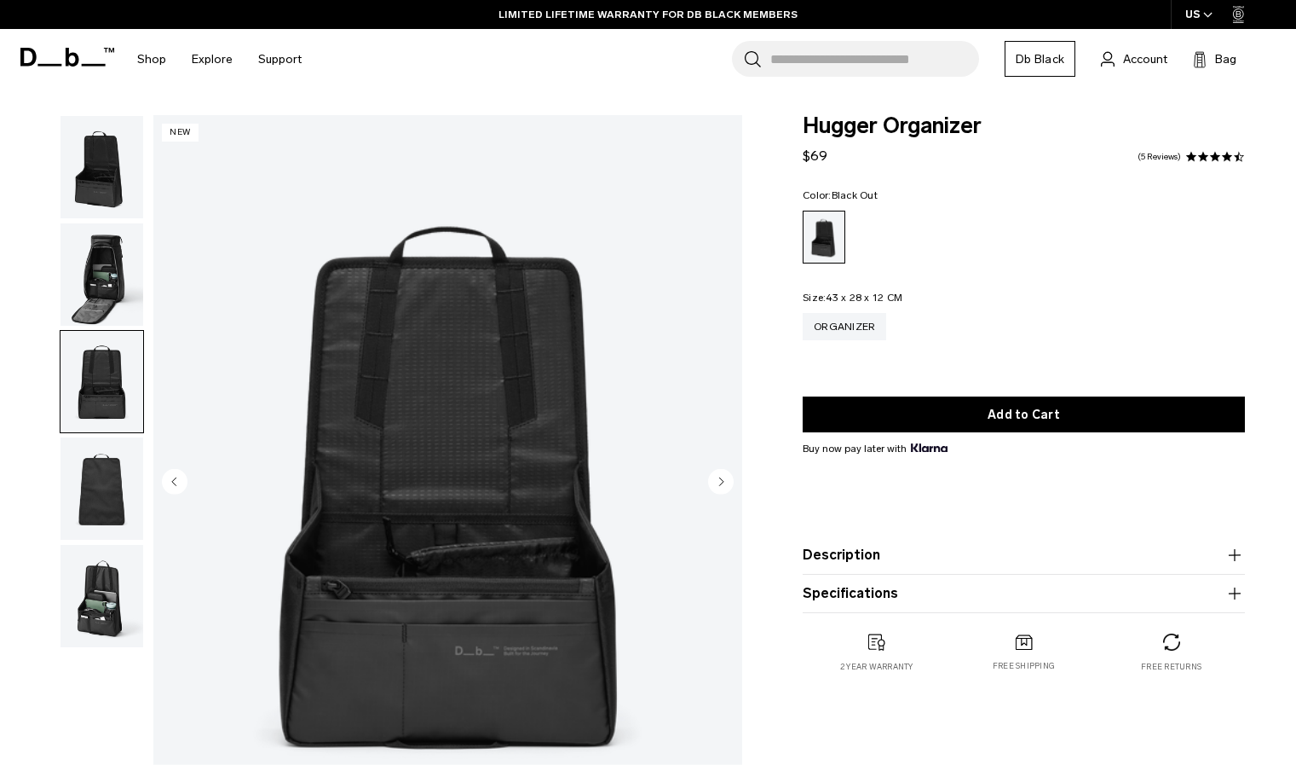
click at [100, 450] on img "button" at bounding box center [102, 488] width 83 height 102
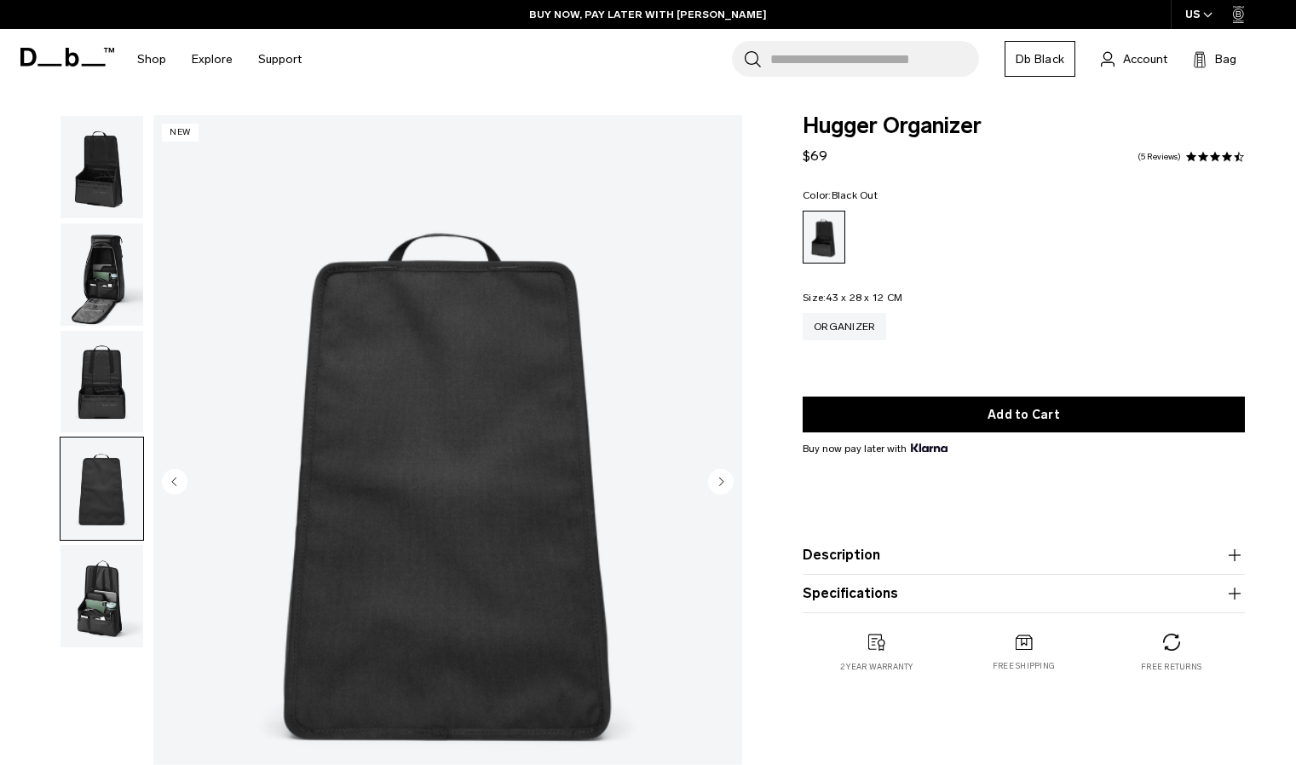
click at [84, 598] on img "button" at bounding box center [102, 596] width 83 height 102
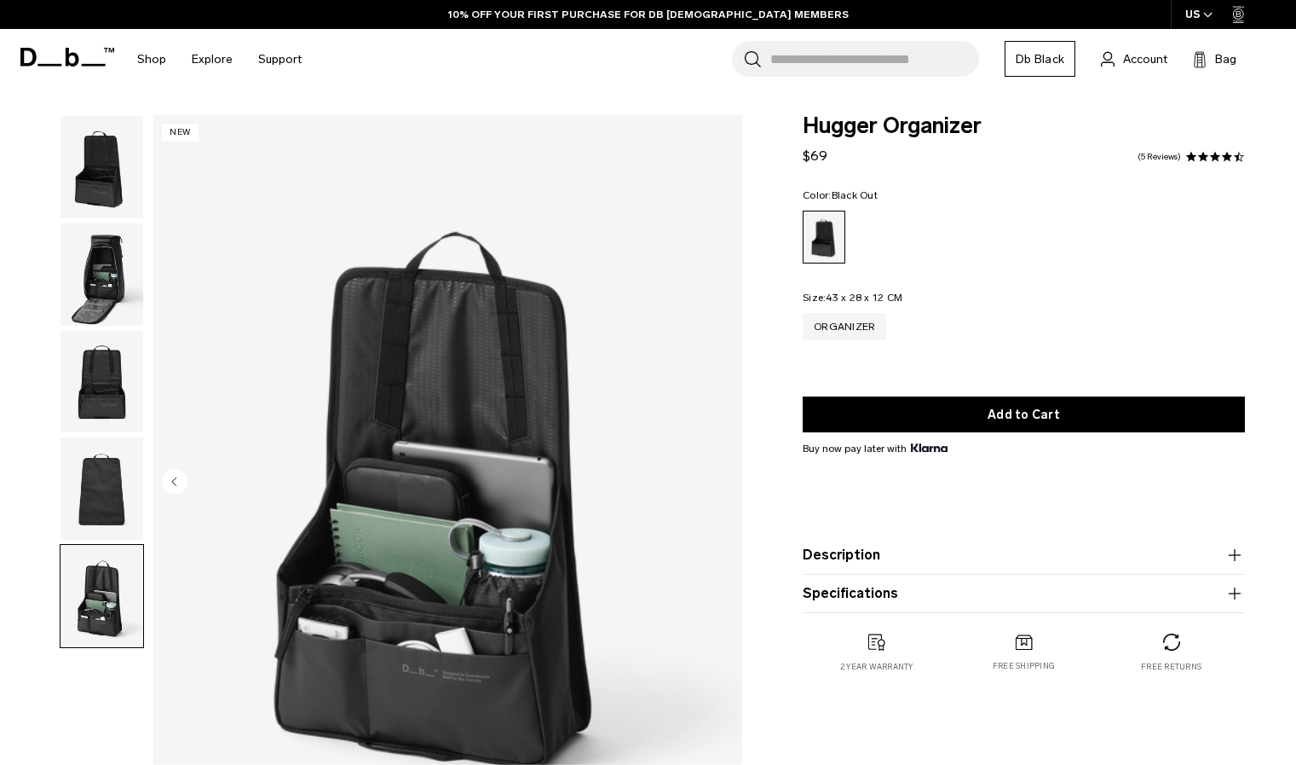
click at [991, 545] on product-accordion "Description The organizational insert for your favorite Hugger 25L and Hugger 3…" at bounding box center [1024, 555] width 442 height 38
click at [1219, 552] on button "Description" at bounding box center [1024, 555] width 442 height 20
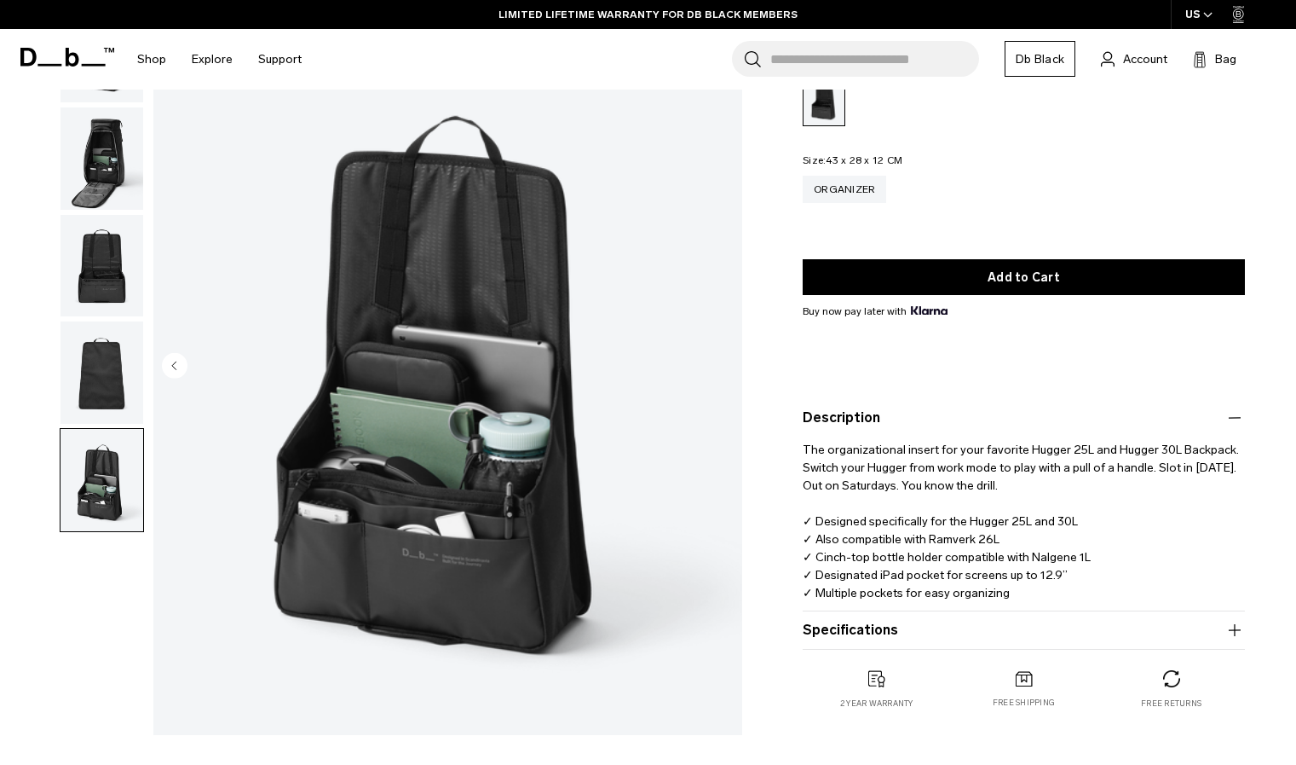
scroll to position [138, 0]
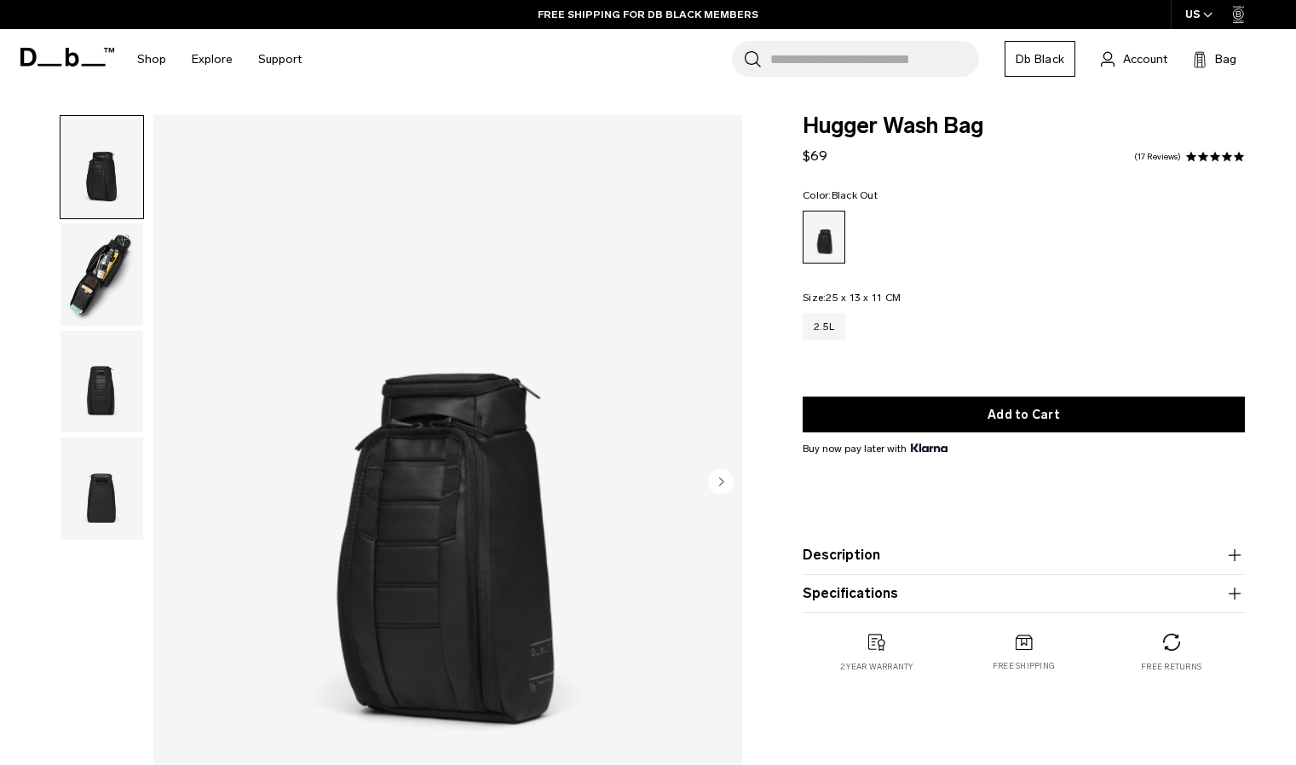
click at [117, 277] on img "button" at bounding box center [102, 274] width 83 height 102
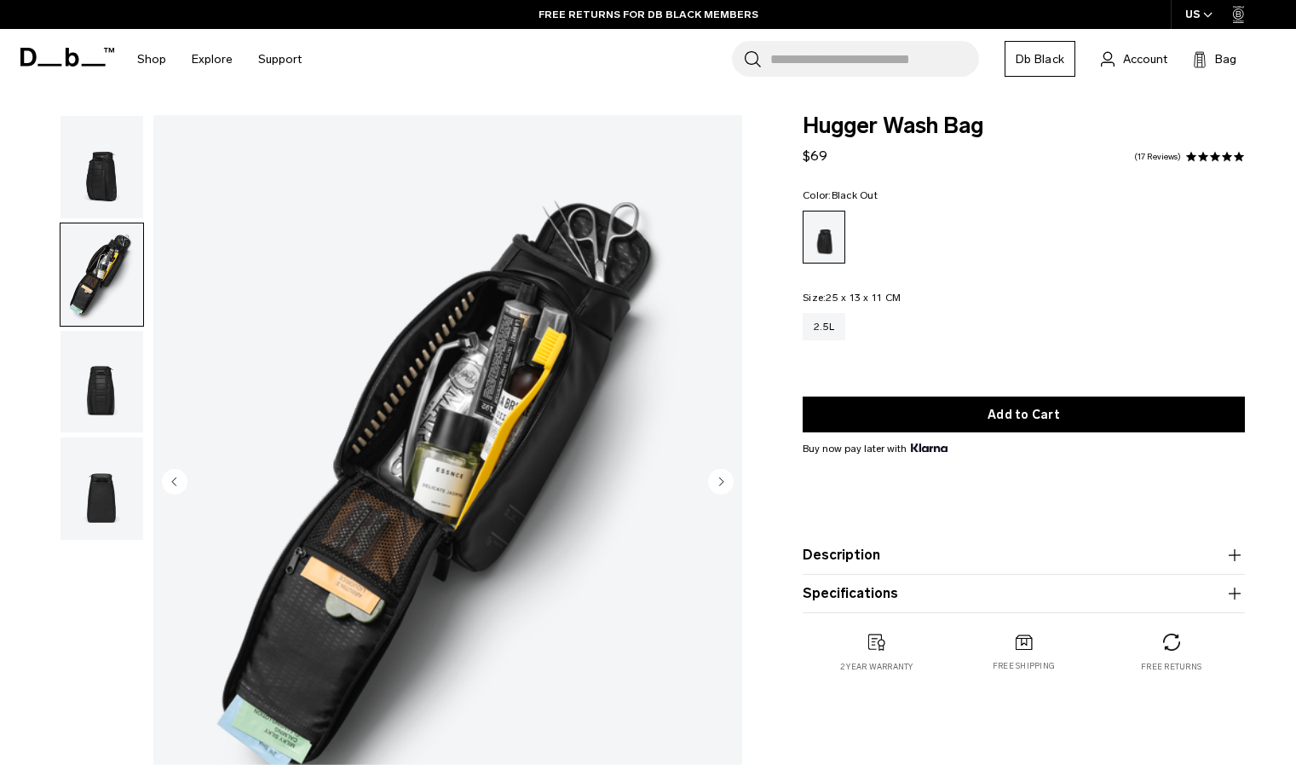
click at [93, 390] on img "button" at bounding box center [102, 382] width 83 height 102
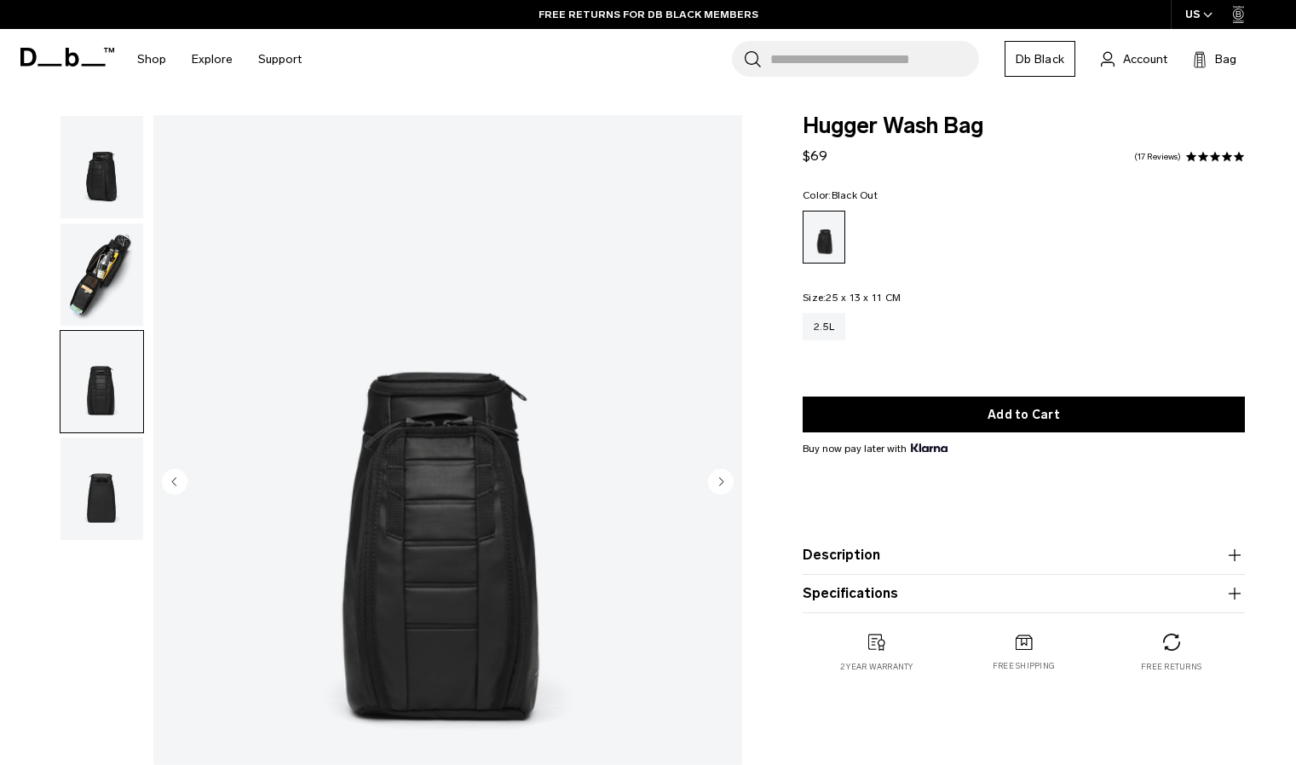
click at [107, 482] on img "button" at bounding box center [102, 488] width 83 height 102
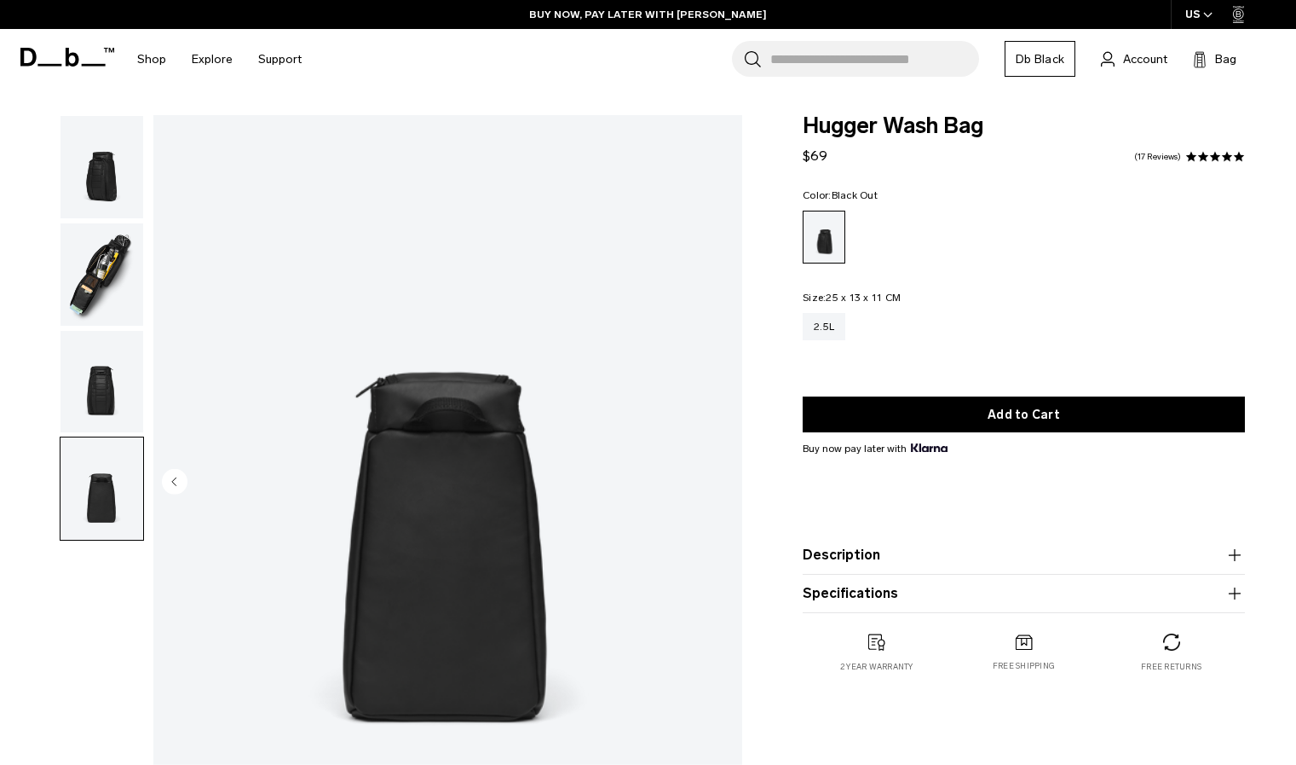
click at [894, 558] on button "Description" at bounding box center [1024, 555] width 442 height 20
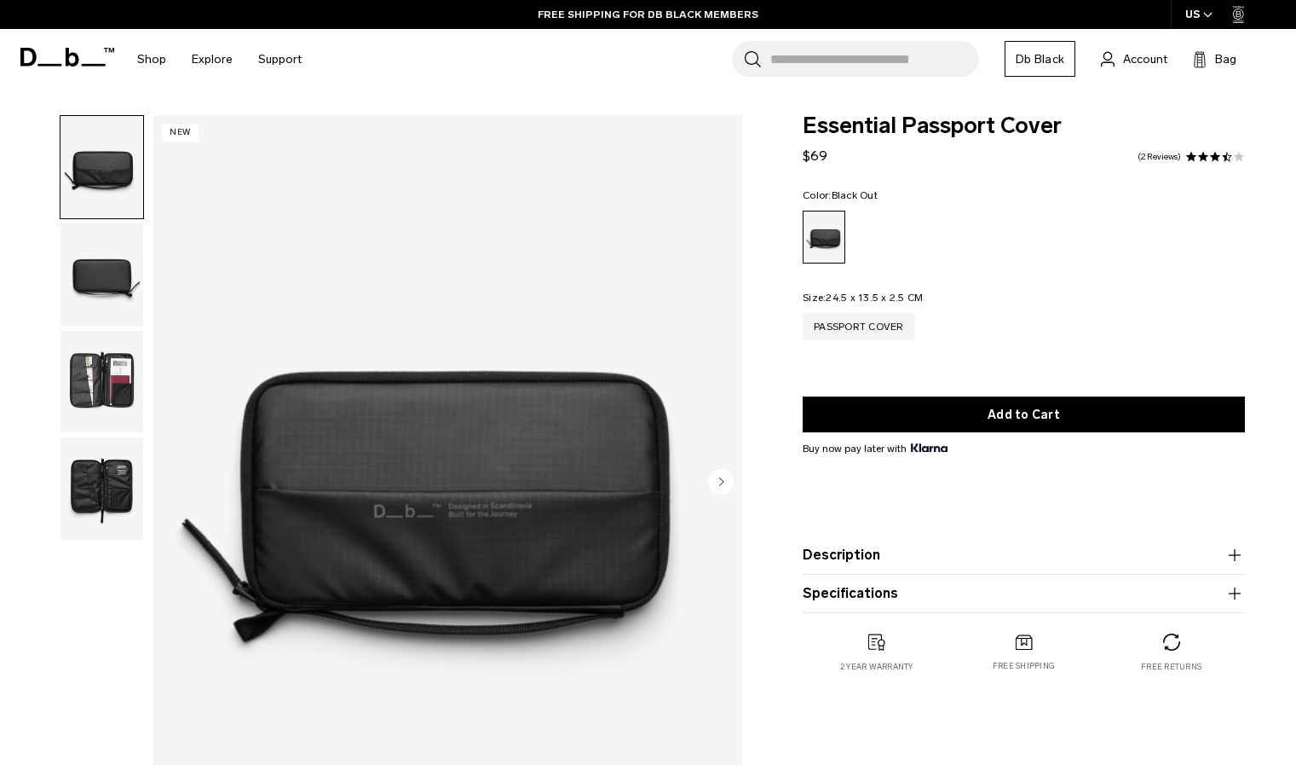
click at [107, 389] on img "button" at bounding box center [102, 382] width 83 height 102
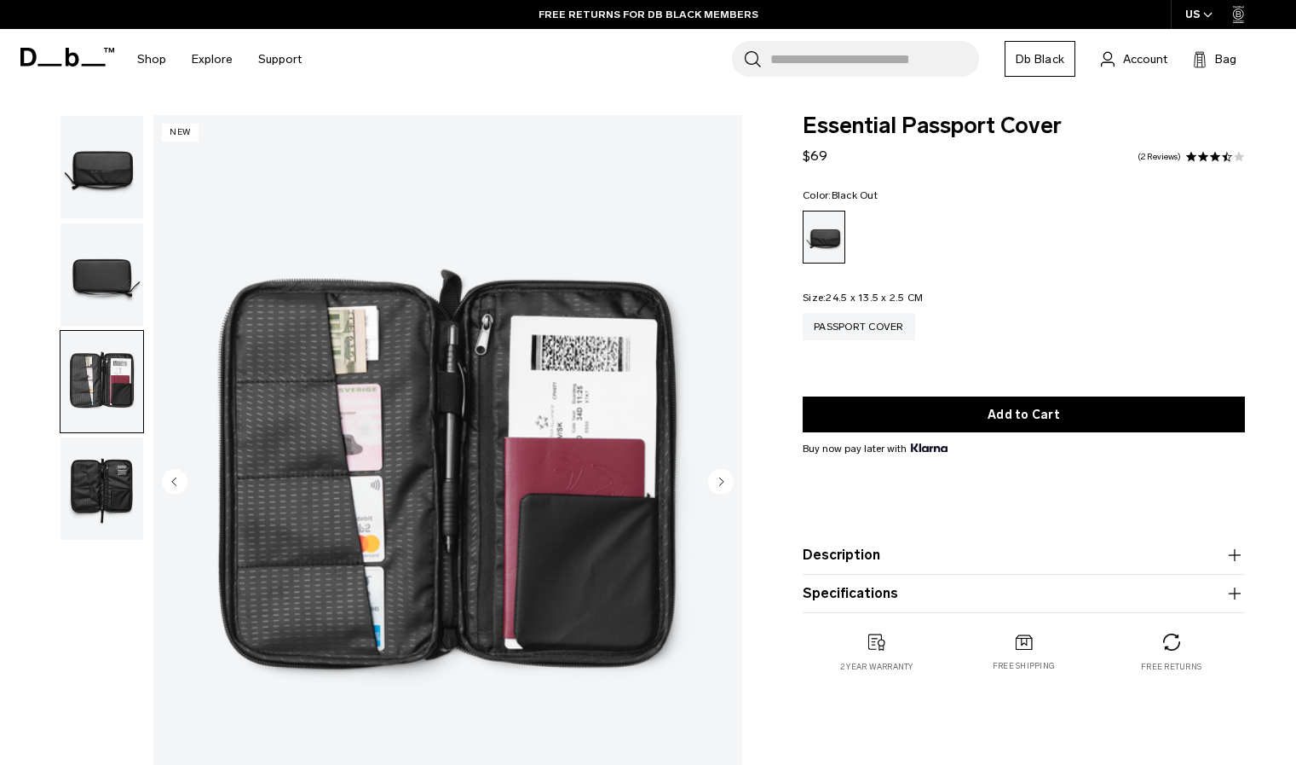
click at [99, 477] on img "button" at bounding box center [102, 488] width 83 height 102
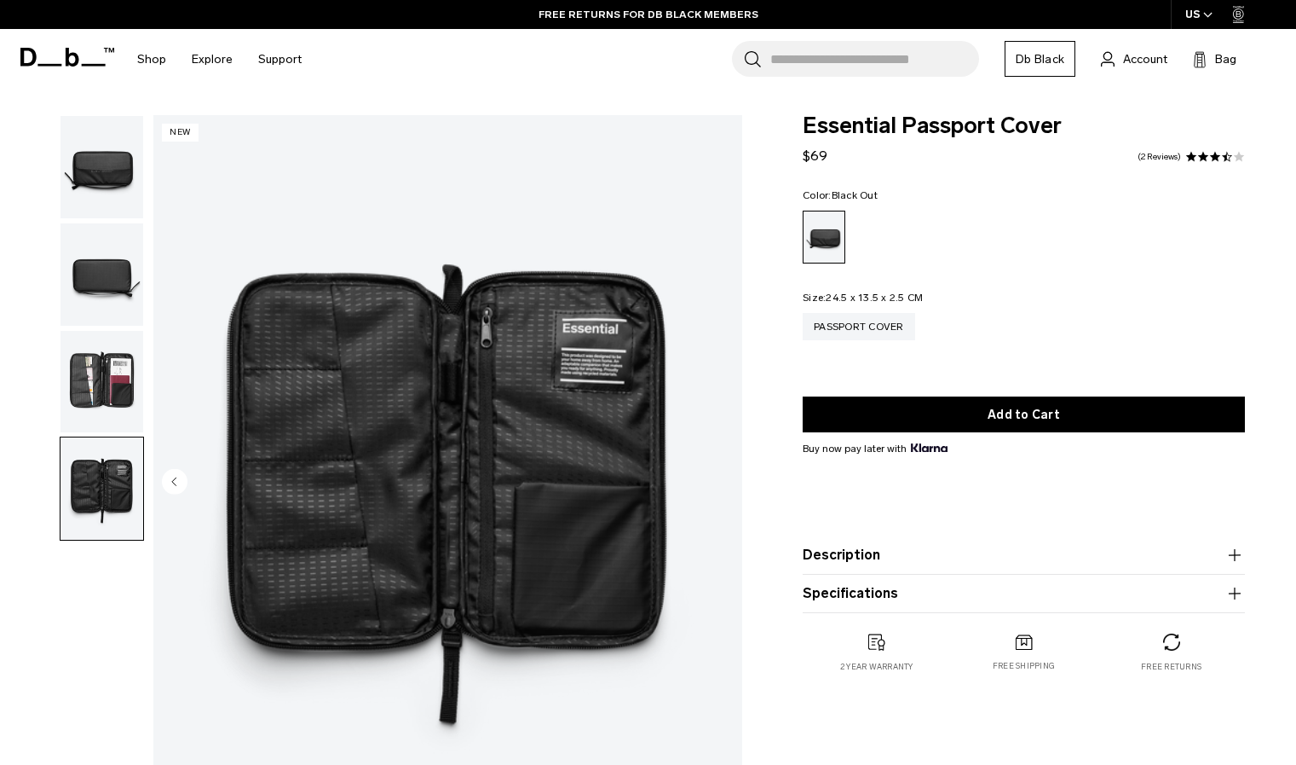
click at [112, 273] on img "button" at bounding box center [102, 274] width 83 height 102
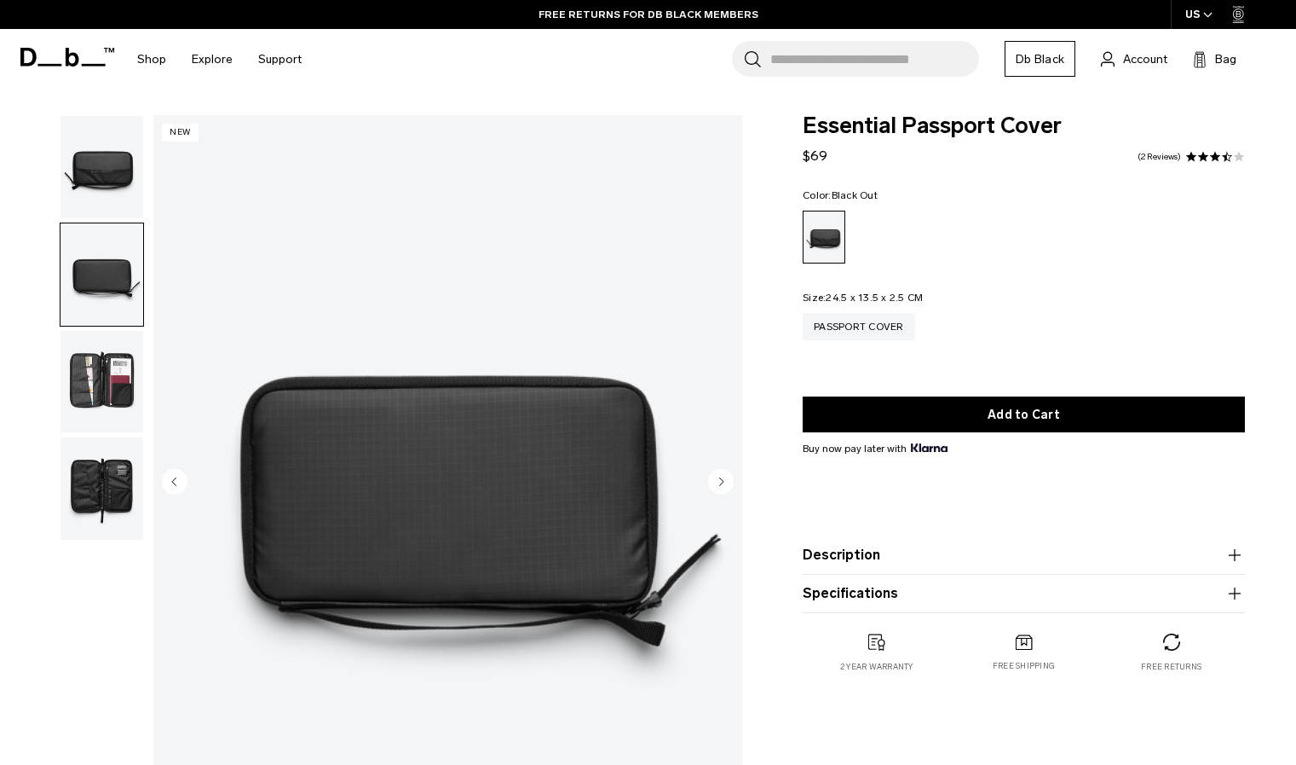
click at [115, 173] on img "button" at bounding box center [102, 167] width 83 height 102
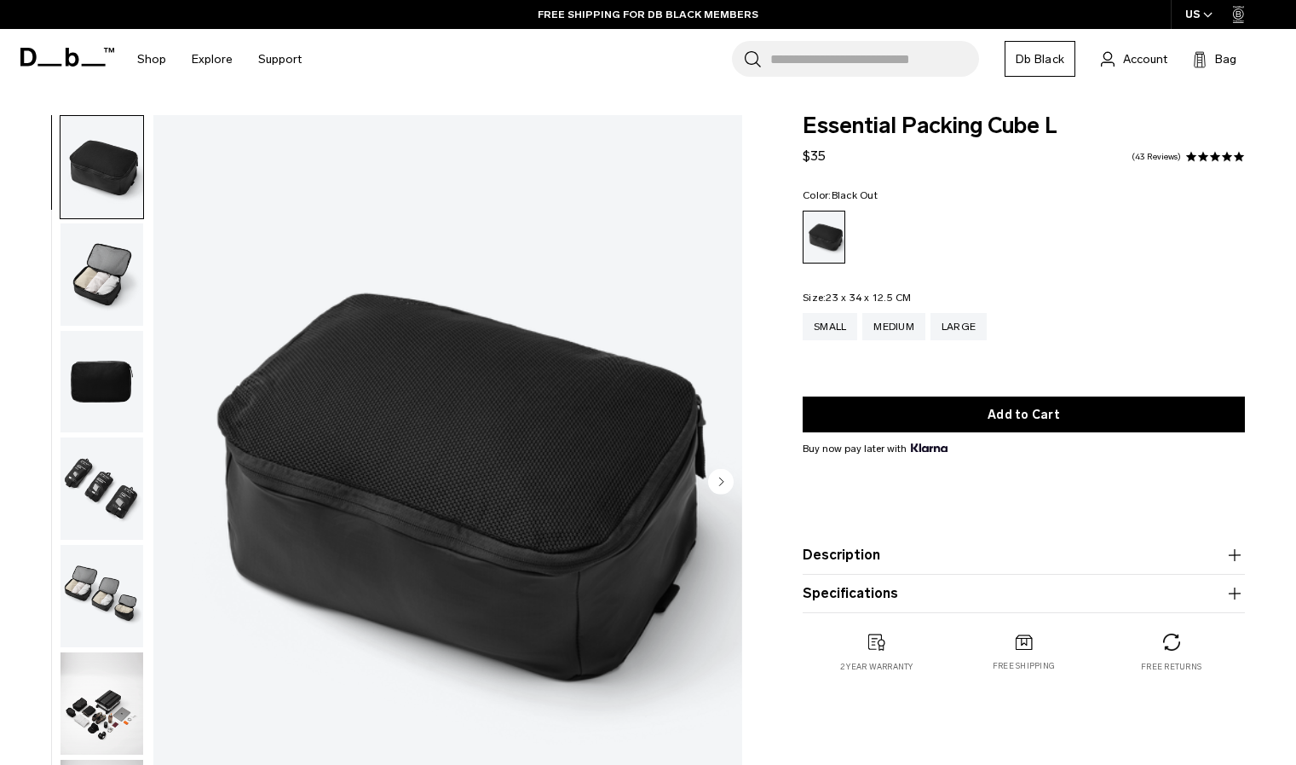
scroll to position [11, 0]
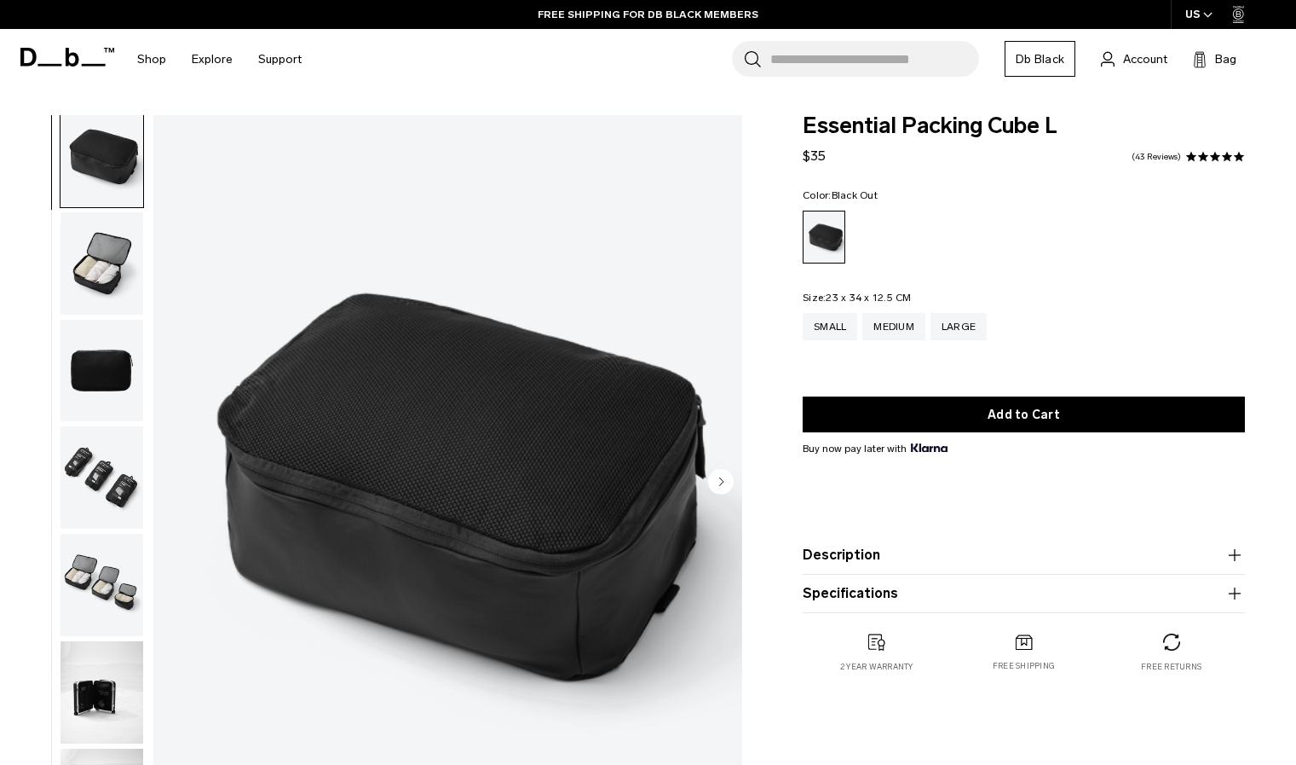
click at [87, 703] on img "button" at bounding box center [102, 692] width 83 height 102
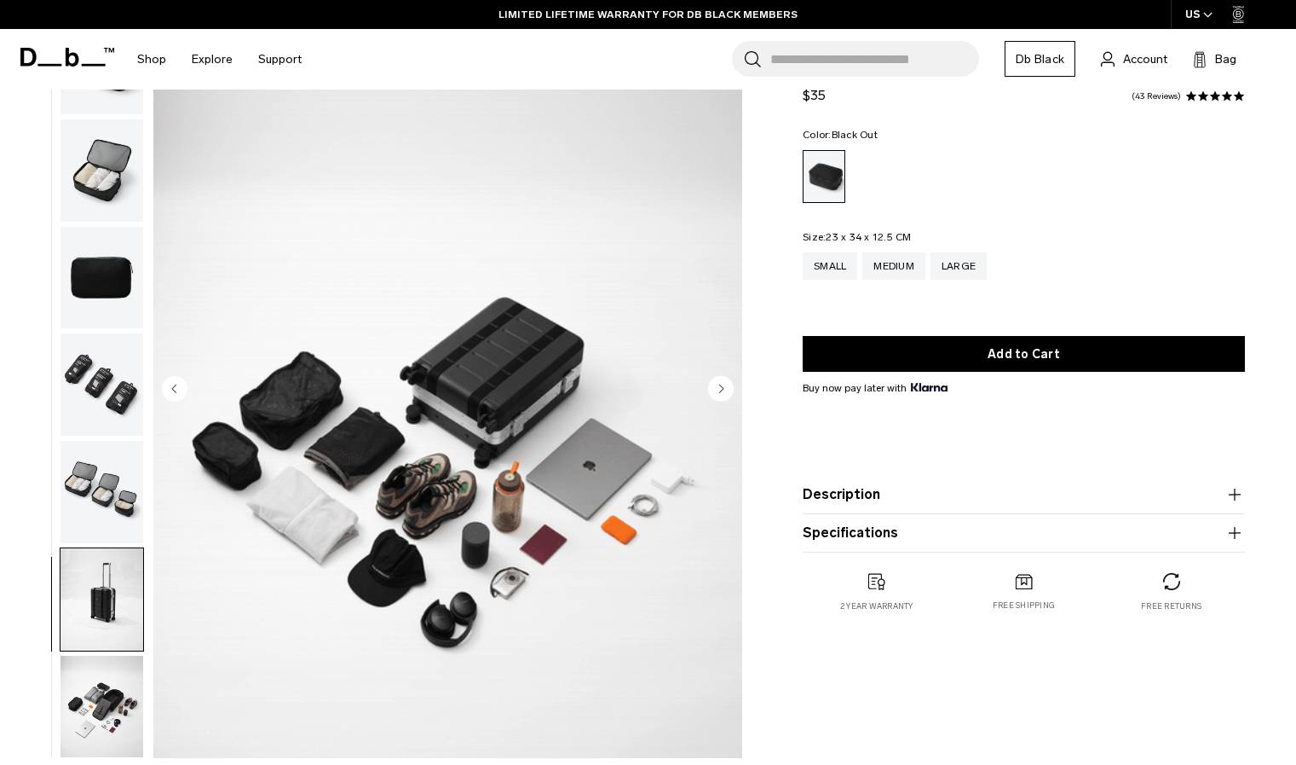
scroll to position [94, 0]
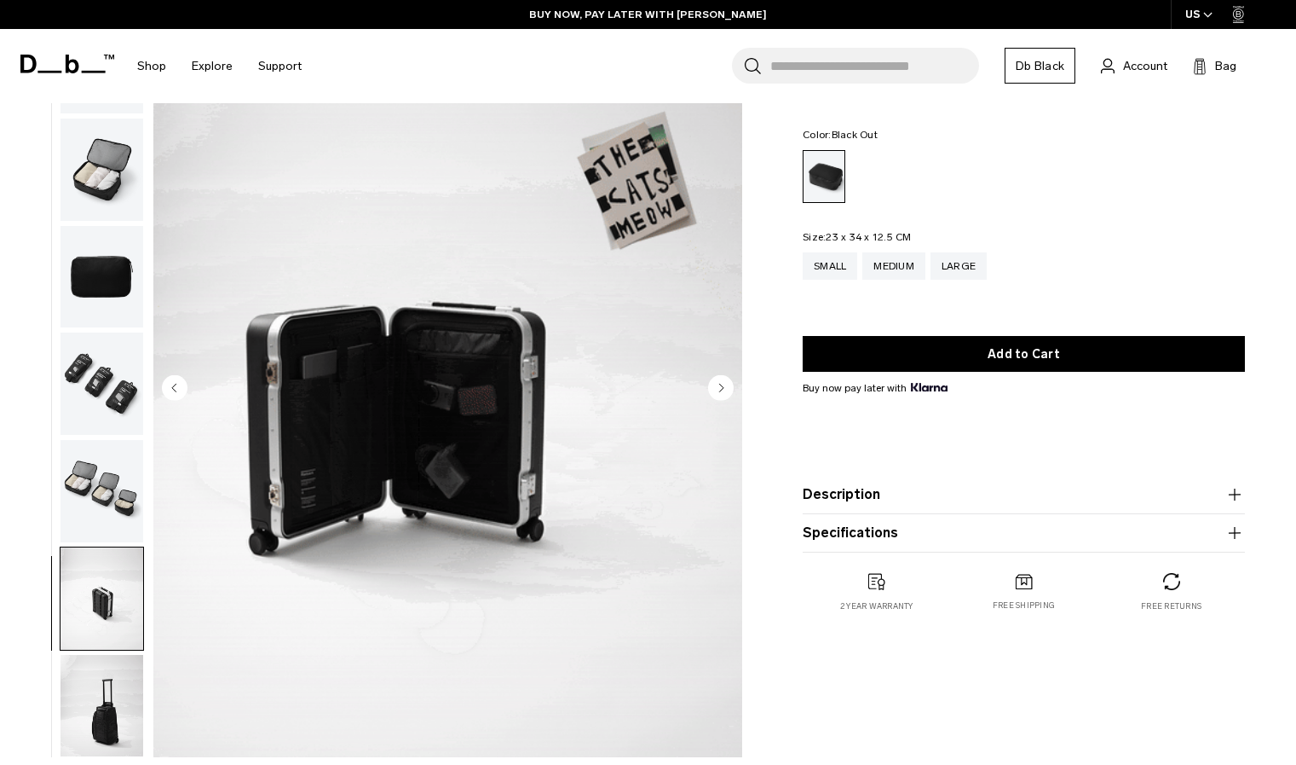
click at [117, 205] on img "button" at bounding box center [102, 169] width 83 height 102
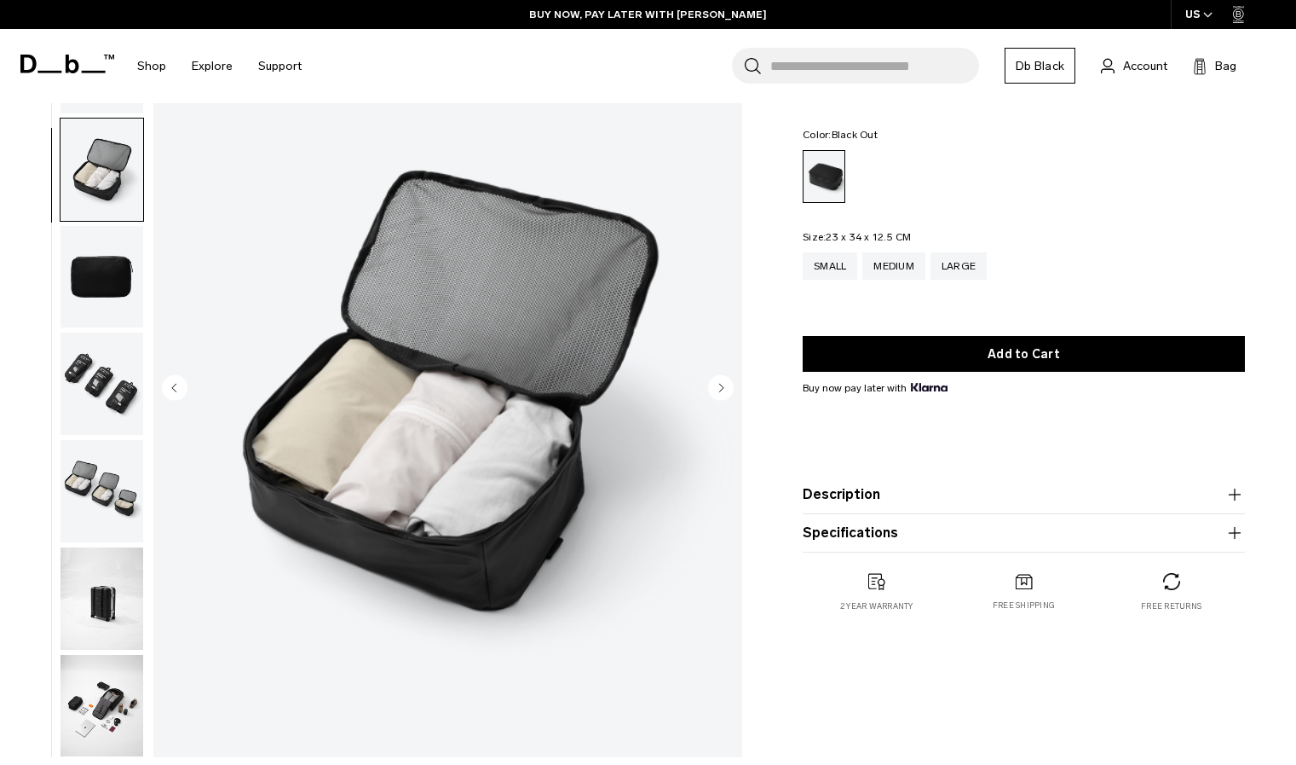
scroll to position [0, 0]
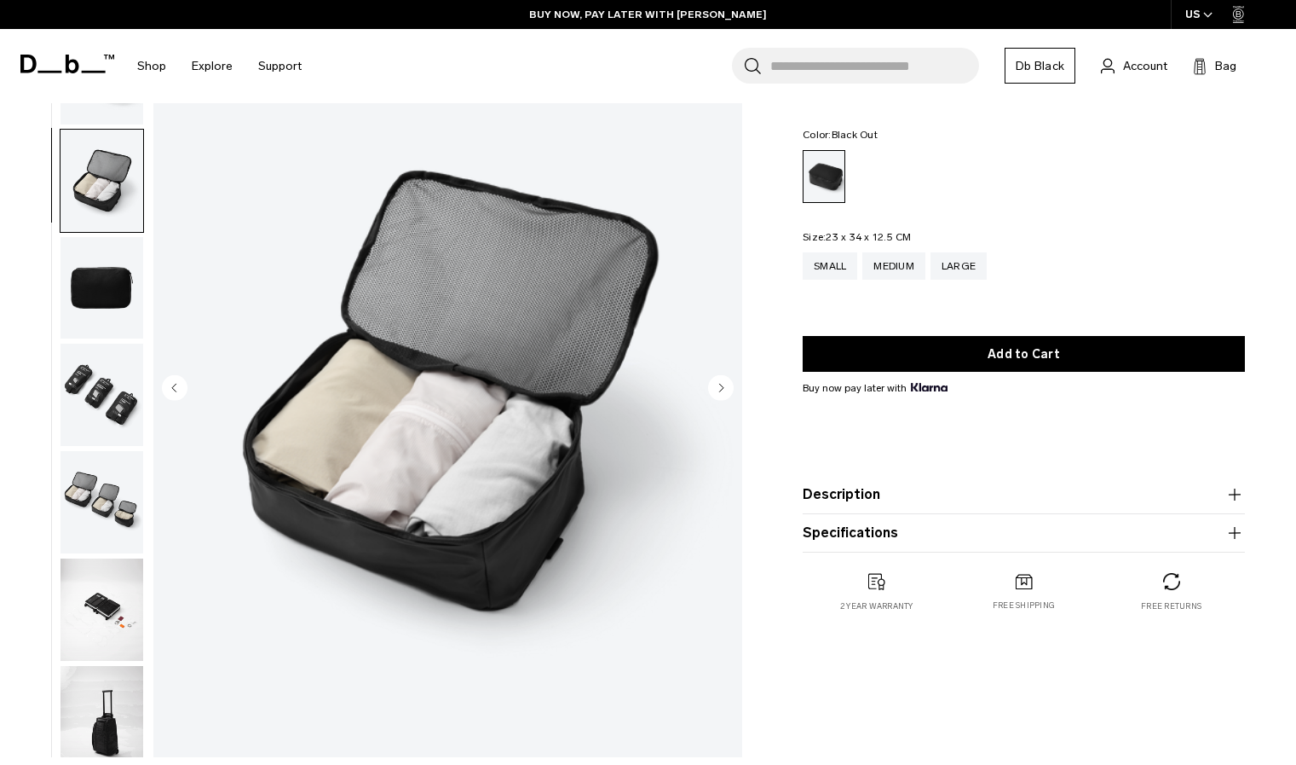
click at [91, 286] on img "button" at bounding box center [102, 288] width 83 height 102
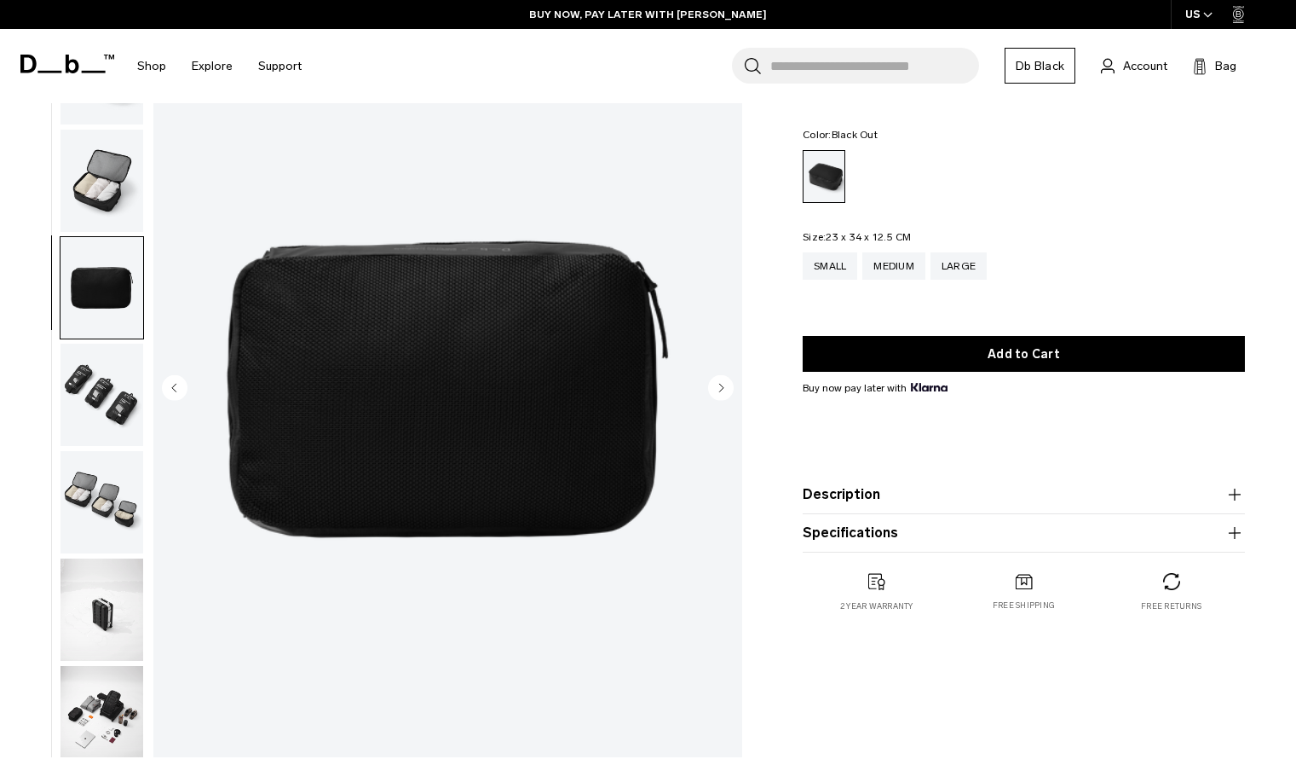
scroll to position [11, 0]
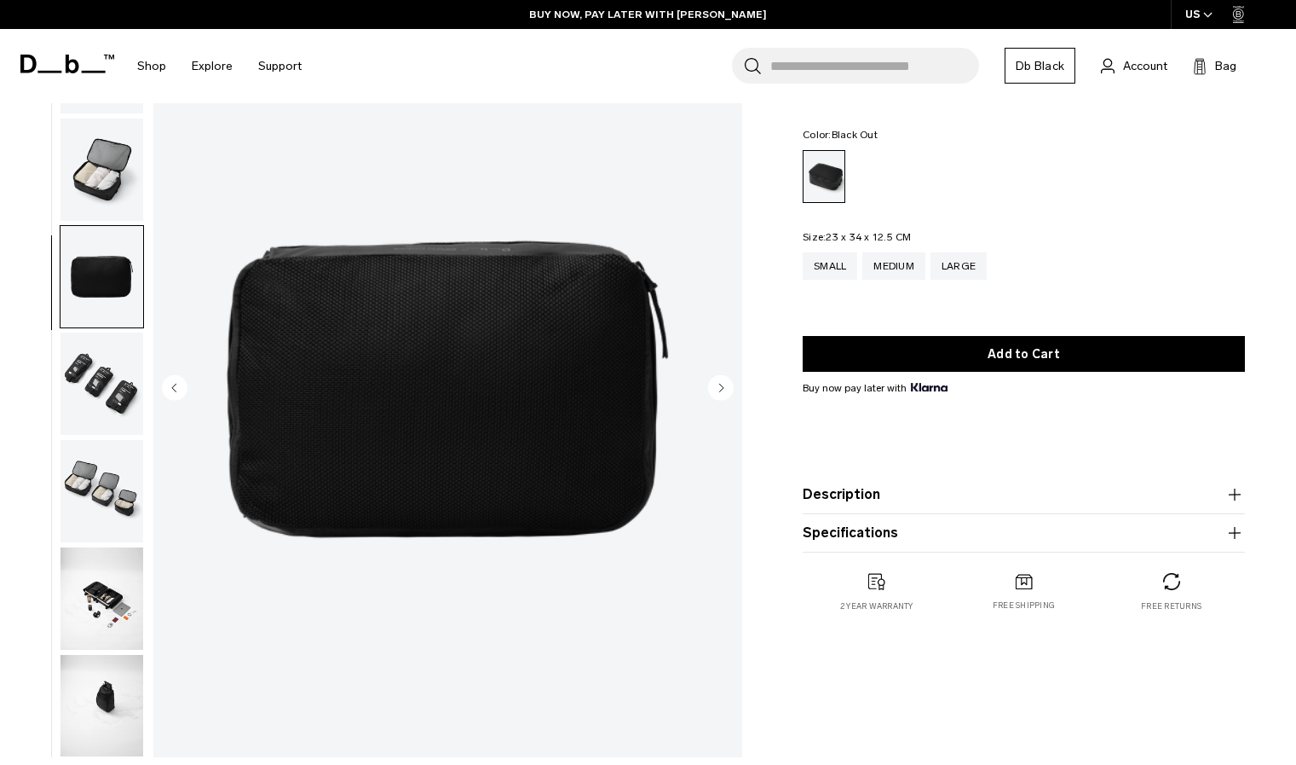
click at [101, 376] on img "button" at bounding box center [102, 383] width 83 height 102
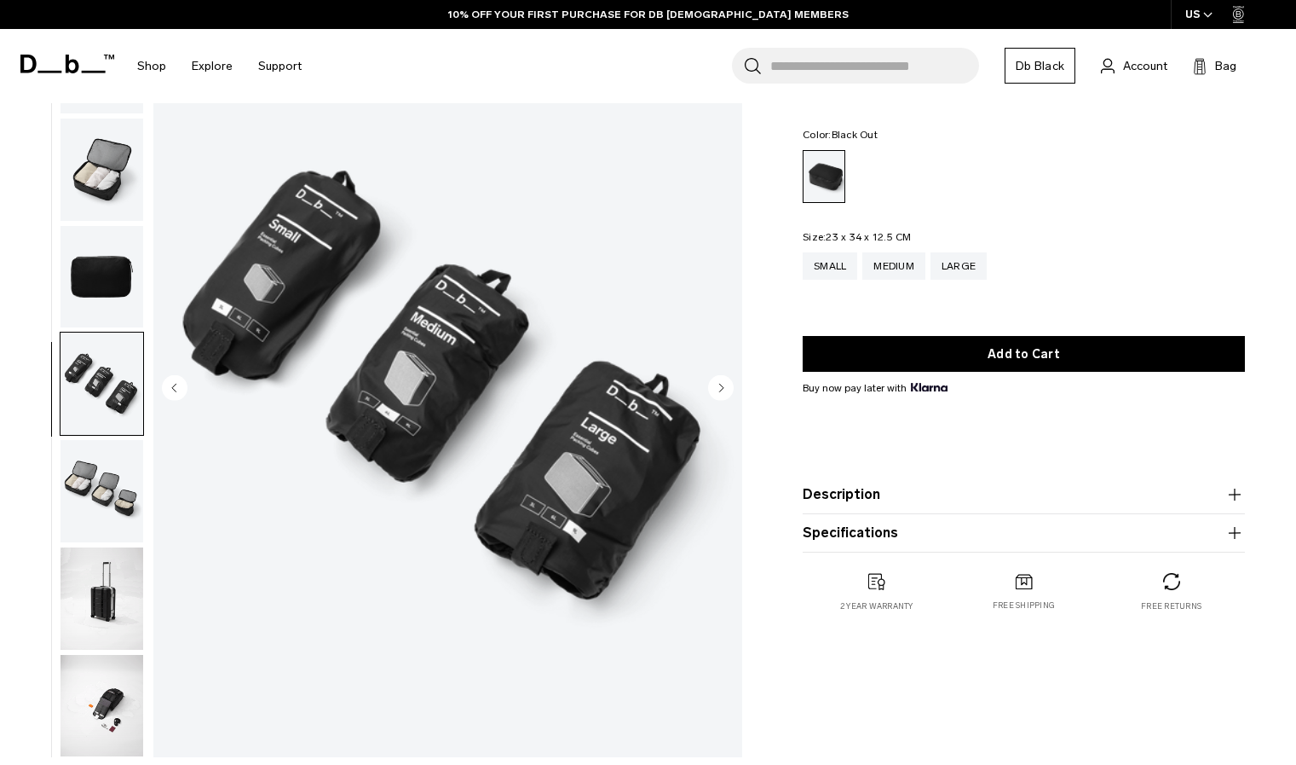
click at [101, 491] on img "button" at bounding box center [102, 491] width 83 height 102
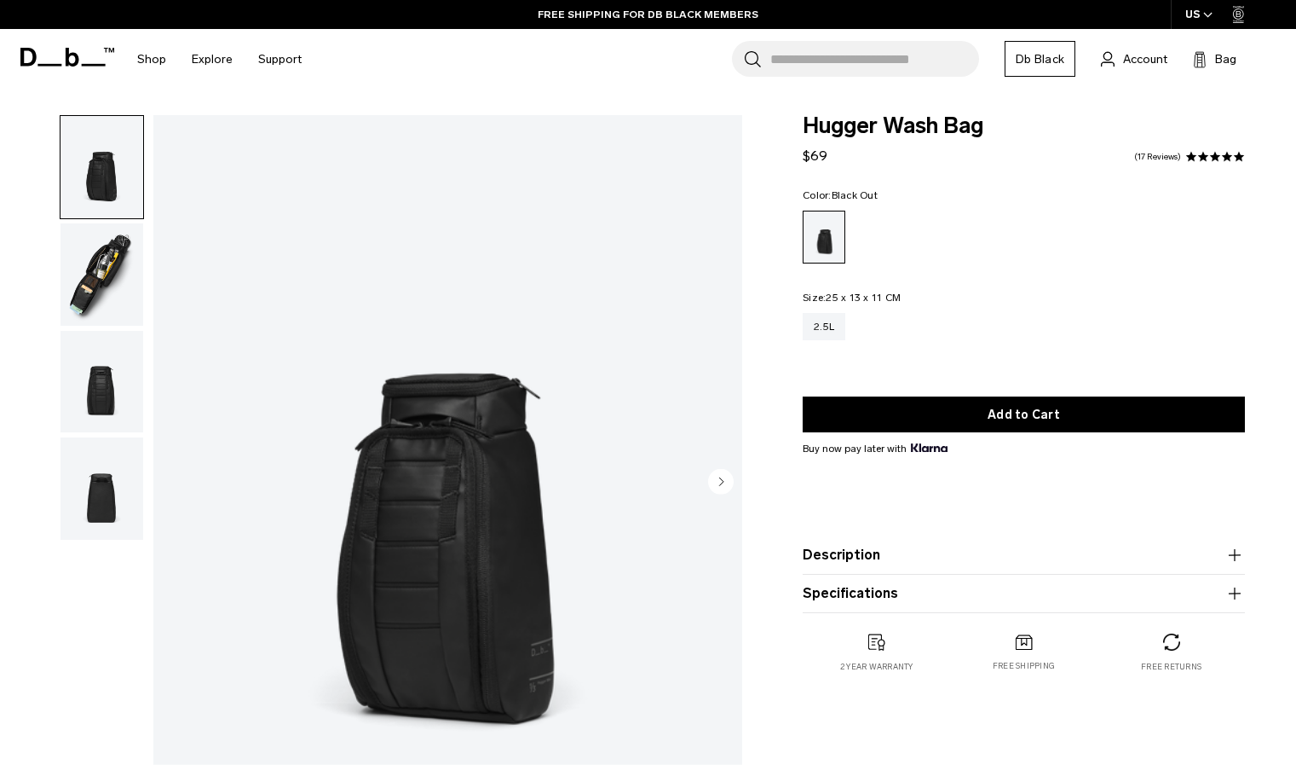
click at [92, 280] on img "button" at bounding box center [102, 274] width 83 height 102
